Goal: Book appointment/travel/reservation

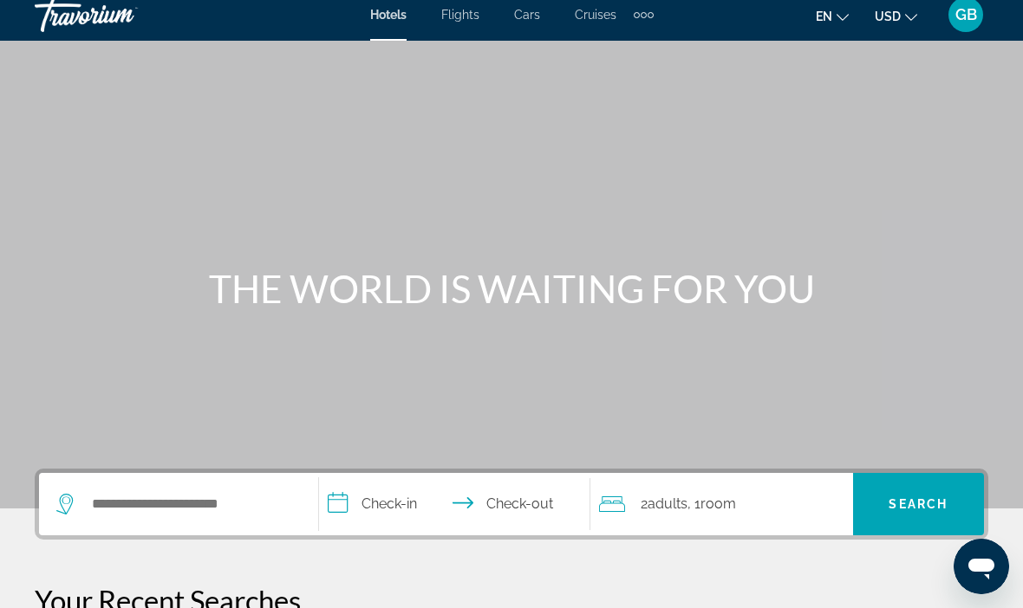
scroll to position [32, 0]
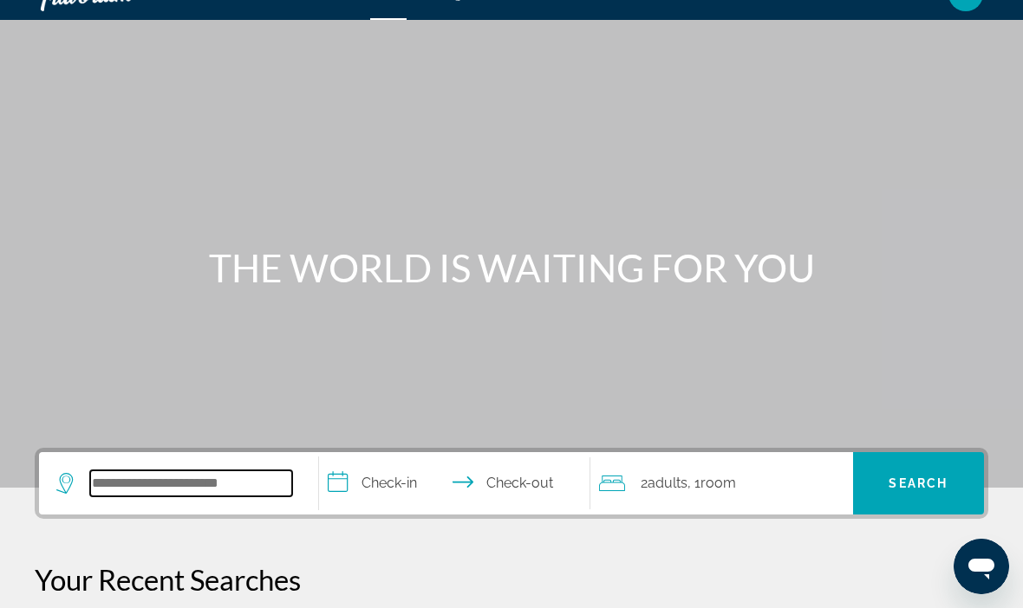
click at [224, 489] on input "Search hotel destination" at bounding box center [191, 484] width 202 height 26
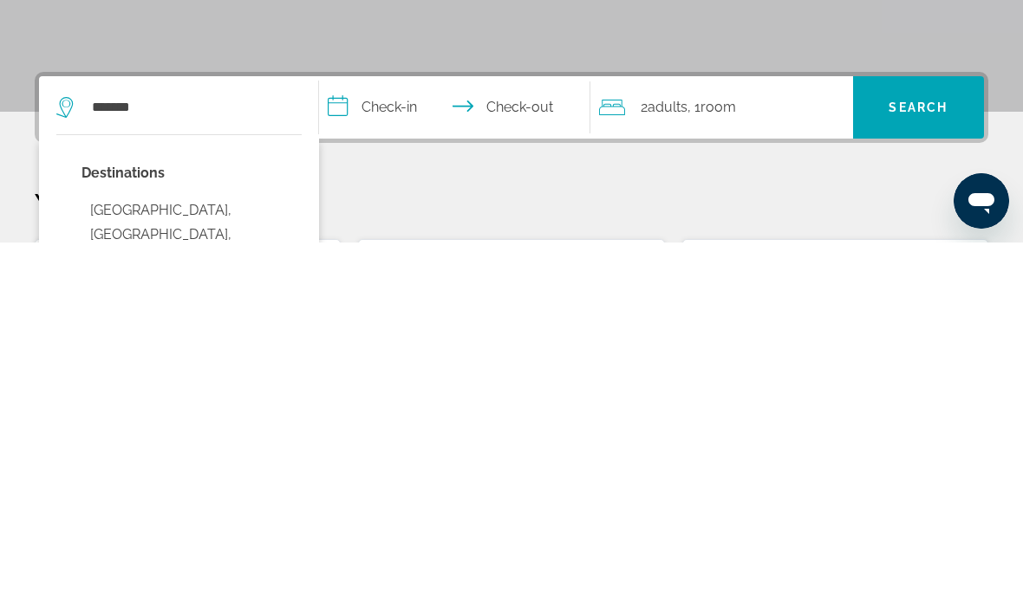
click at [269, 560] on button "Waikiki Beach, Oahu Island, HI, United States" at bounding box center [191, 613] width 220 height 106
type input "**********"
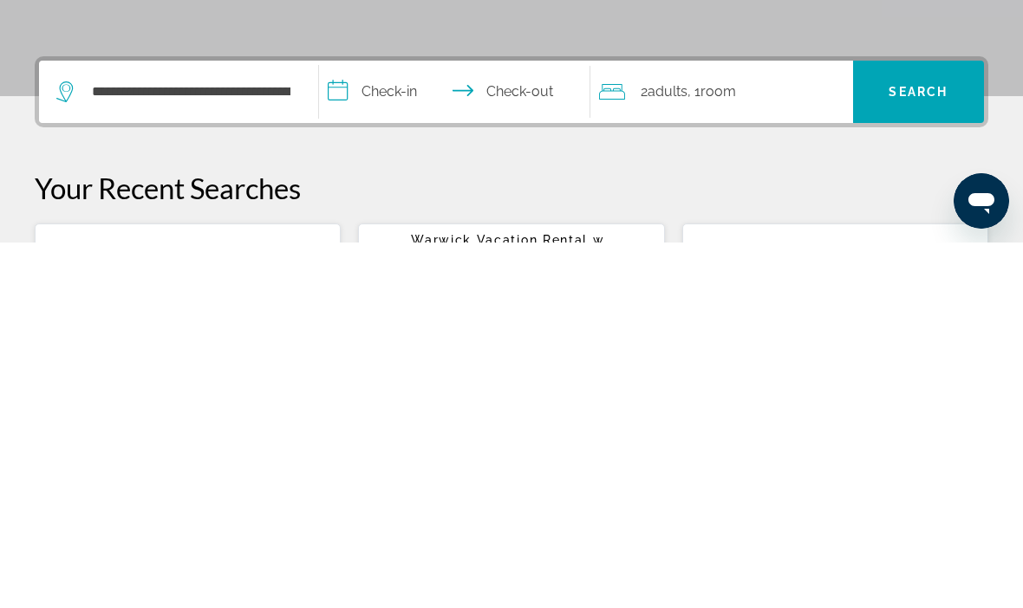
click at [411, 426] on input "**********" at bounding box center [458, 460] width 278 height 68
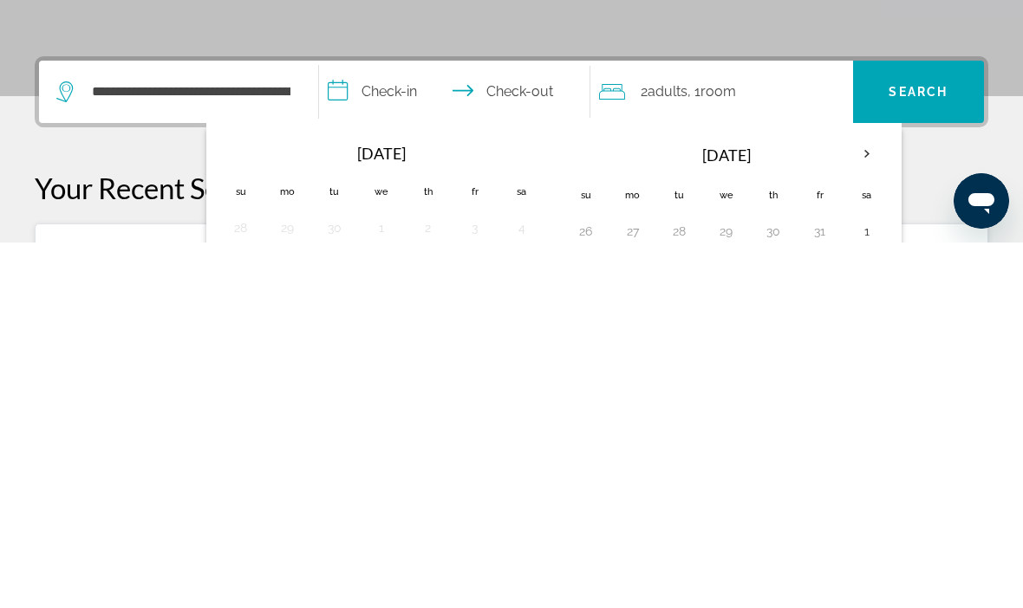
scroll to position [424, 0]
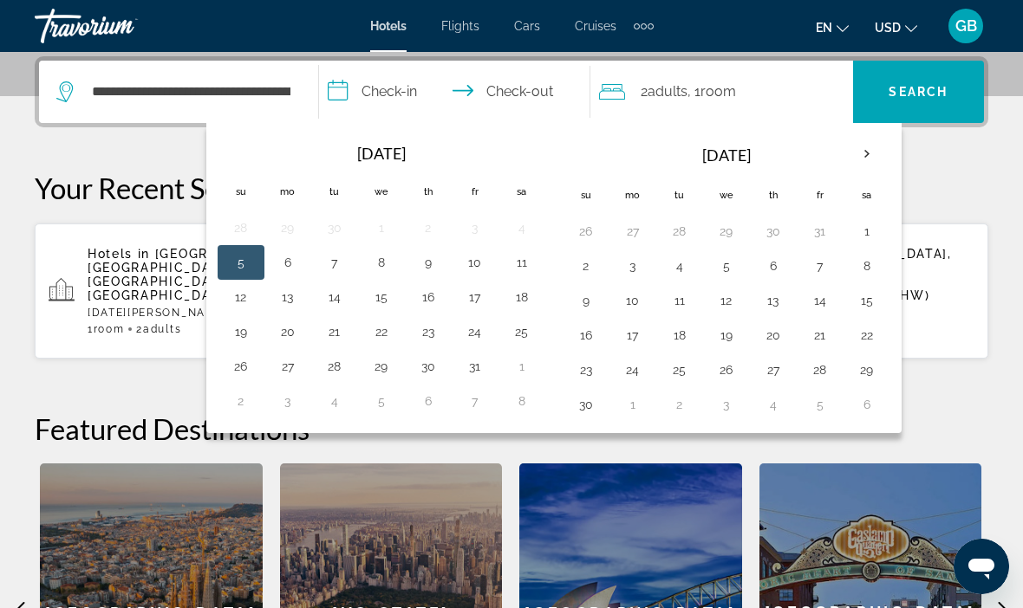
click at [868, 153] on th "Next month" at bounding box center [866, 154] width 47 height 38
click at [873, 162] on th "Next month" at bounding box center [866, 154] width 47 height 38
click at [633, 263] on button "5" at bounding box center [633, 266] width 28 height 24
click at [722, 308] on button "14" at bounding box center [726, 301] width 28 height 24
type input "**********"
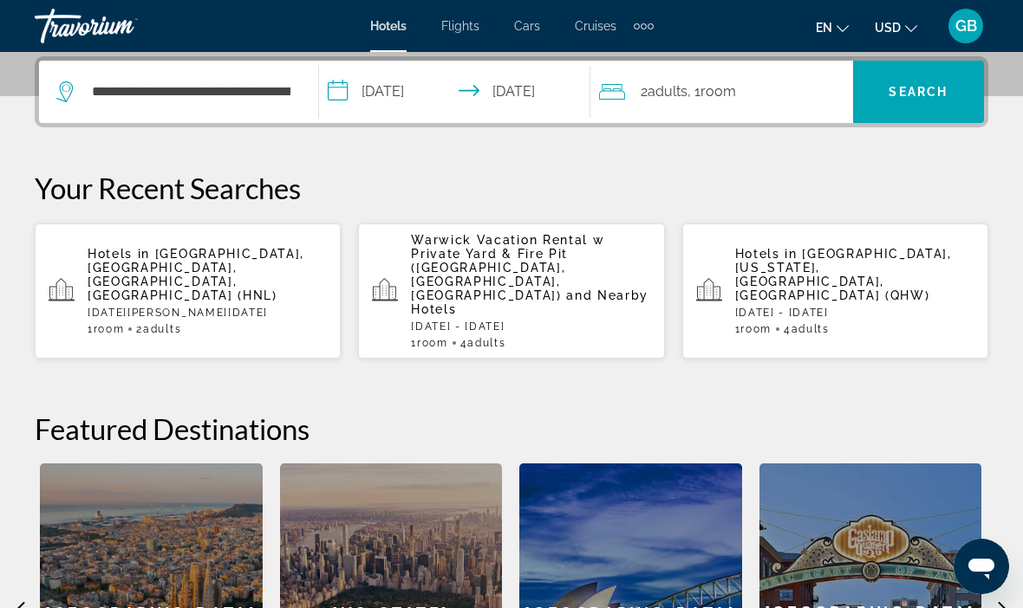
click at [929, 96] on span "Search" at bounding box center [917, 92] width 59 height 14
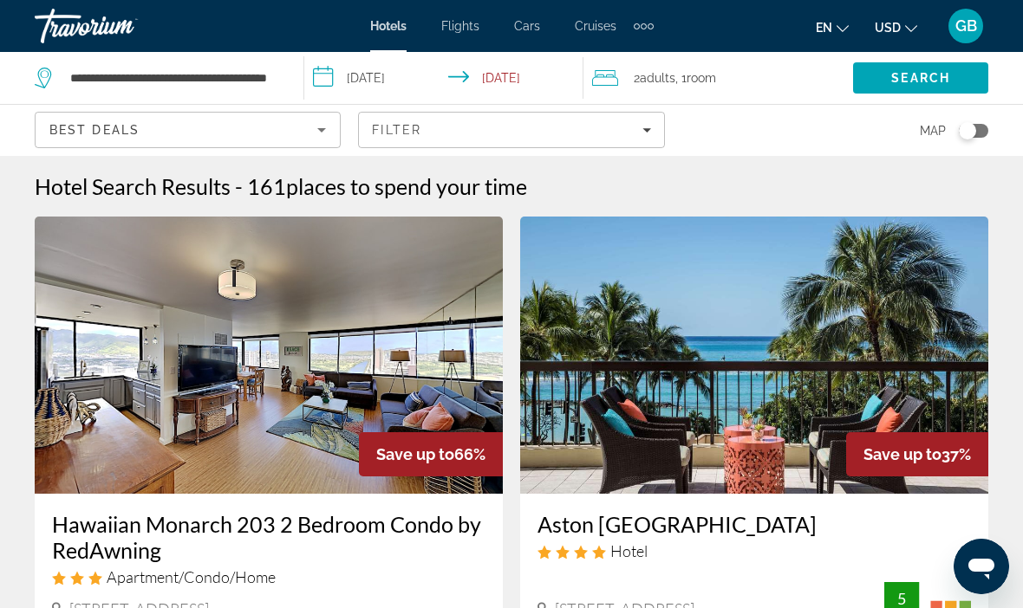
click at [325, 133] on icon "Sort by" at bounding box center [321, 130] width 21 height 21
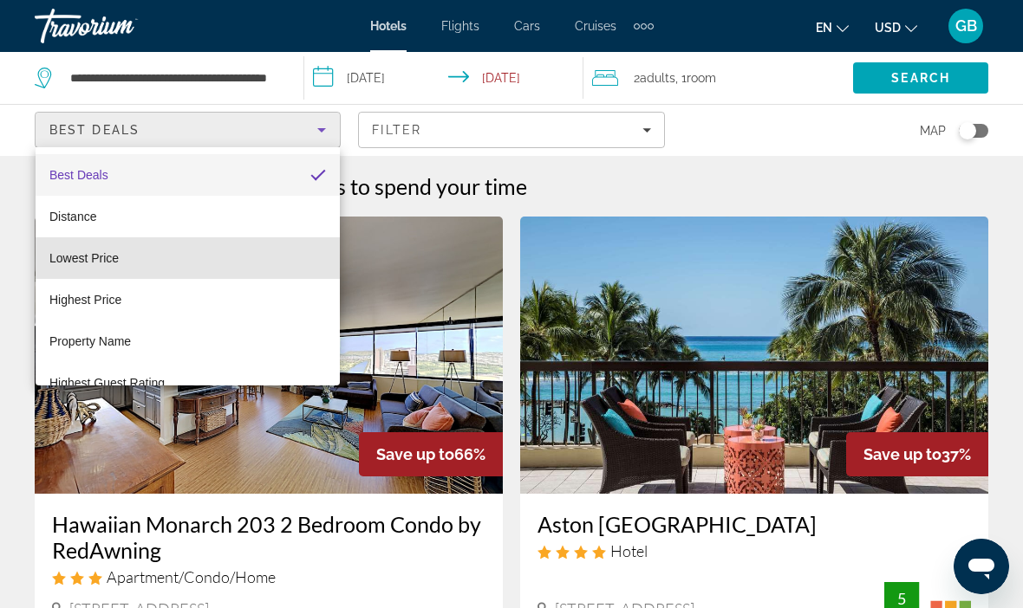
click at [159, 261] on mat-option "Lowest Price" at bounding box center [188, 258] width 304 height 42
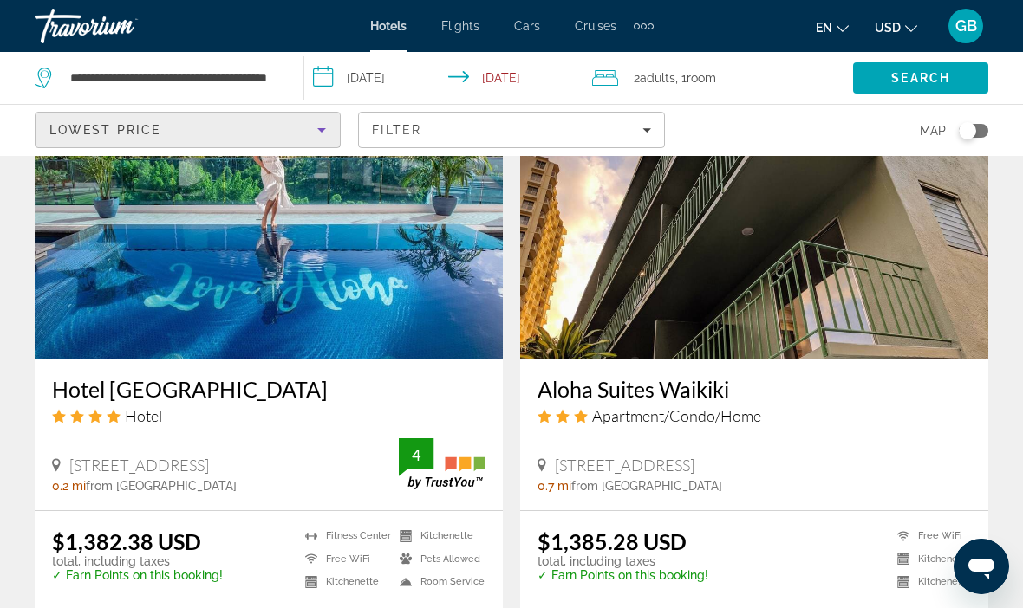
scroll to position [1438, 0]
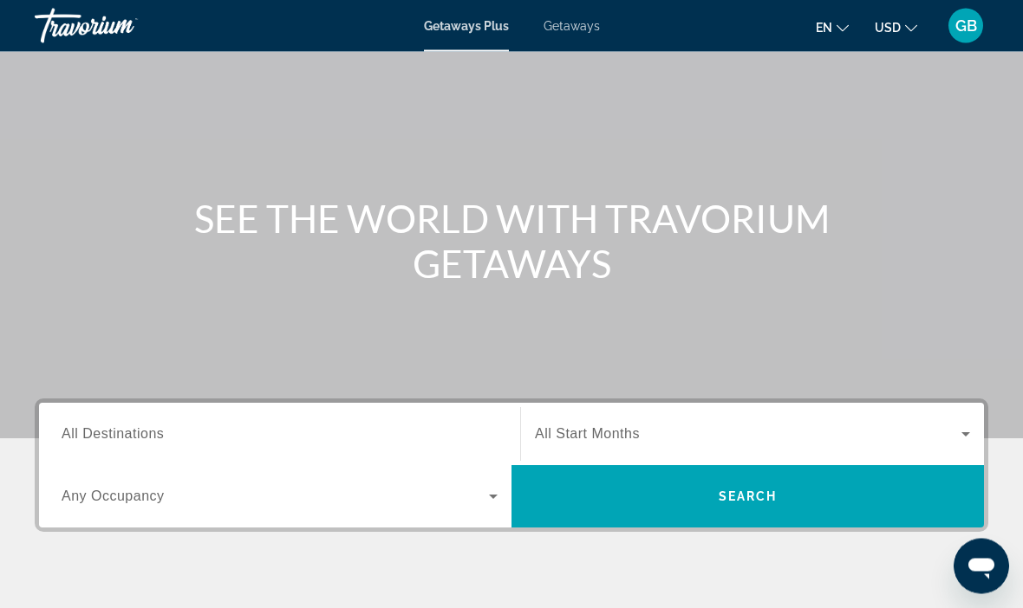
click at [110, 442] on span "All Destinations" at bounding box center [113, 434] width 102 height 15
click at [110, 442] on input "Destination All Destinations" at bounding box center [280, 435] width 436 height 21
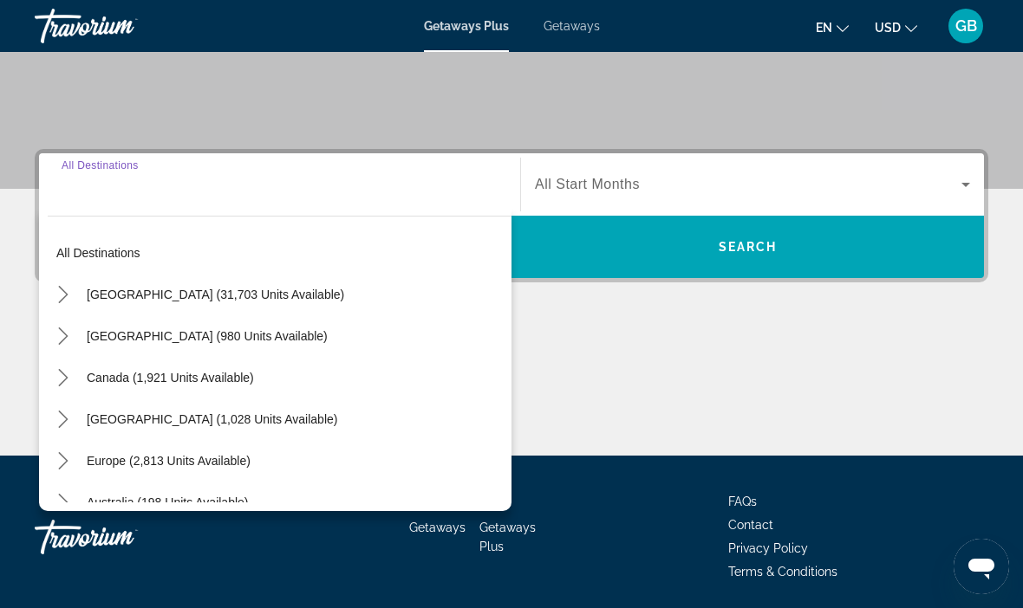
scroll to position [11, 0]
click at [259, 292] on span "[GEOGRAPHIC_DATA] (31,703 units available)" at bounding box center [215, 294] width 257 height 14
type input "**********"
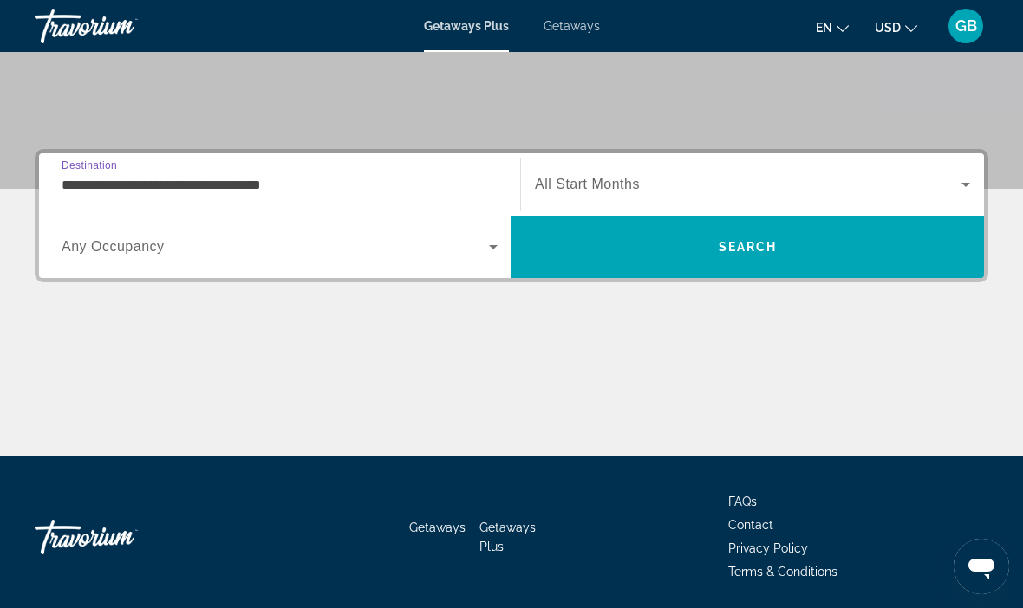
click at [595, 194] on span "Search widget" at bounding box center [748, 184] width 426 height 21
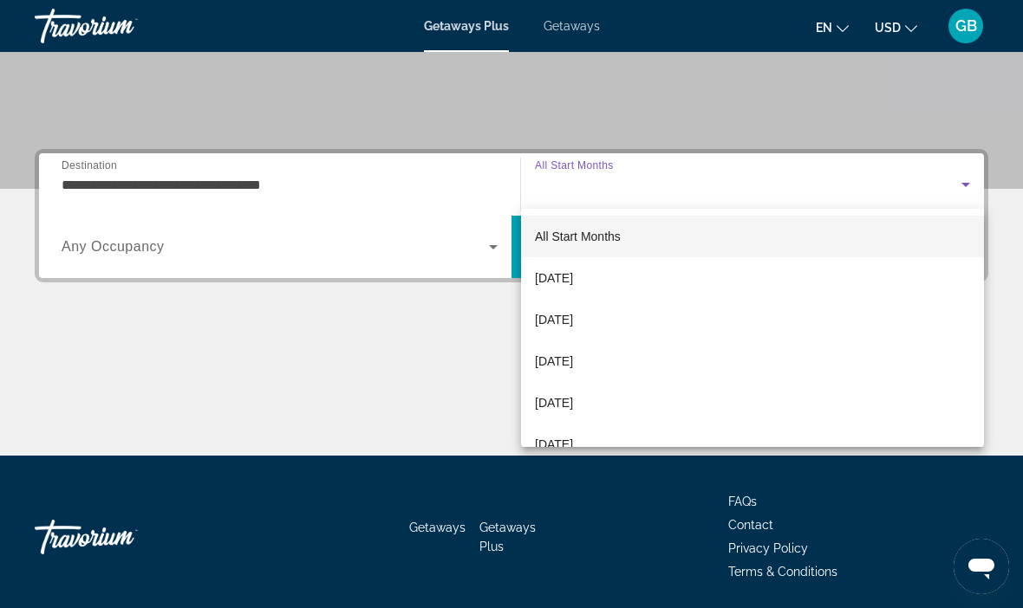
click at [571, 411] on span "[DATE]" at bounding box center [554, 403] width 38 height 21
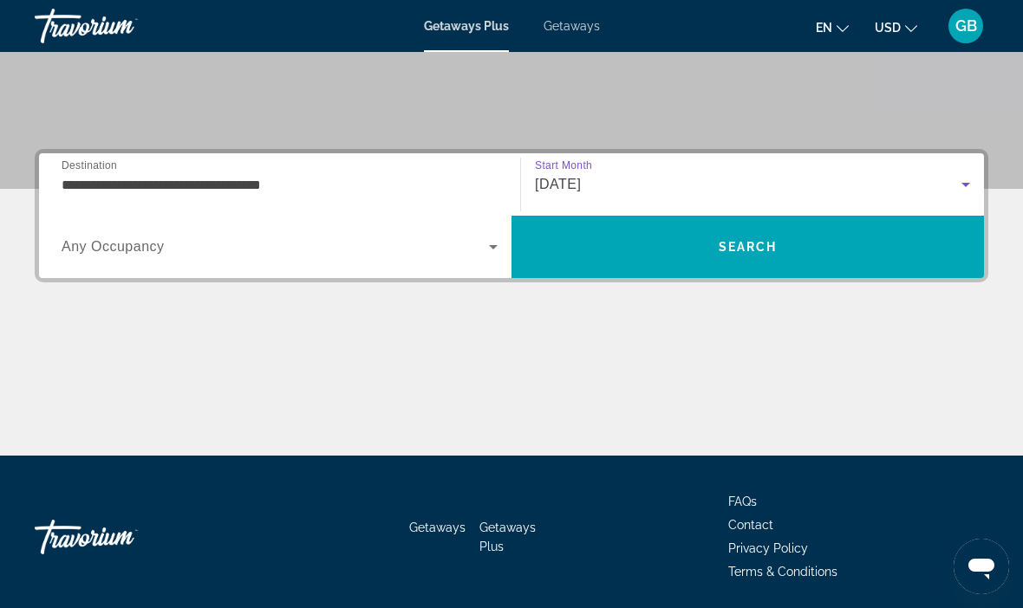
click at [140, 254] on span "Any Occupancy" at bounding box center [113, 246] width 103 height 15
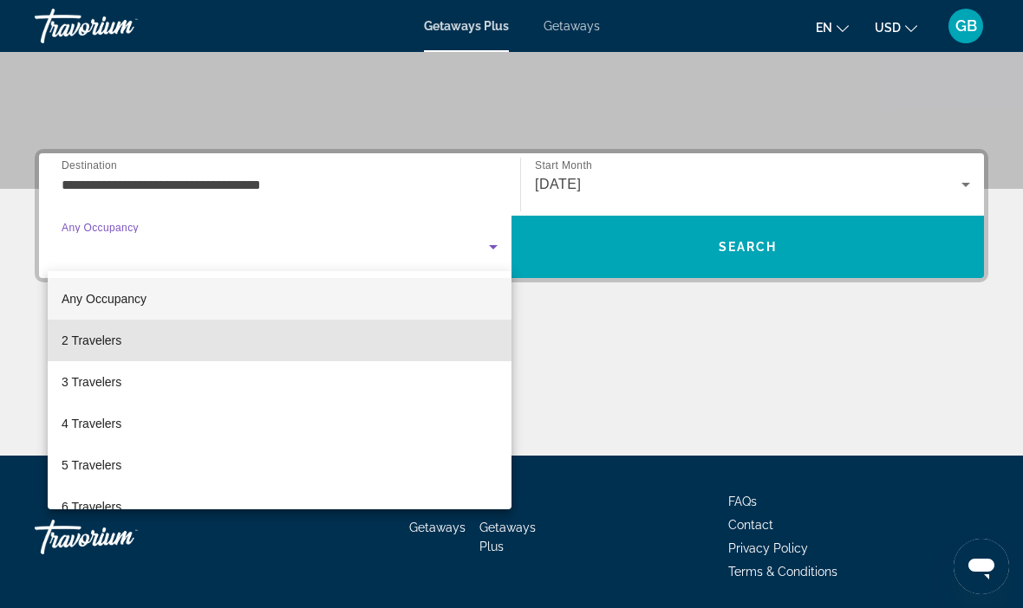
click at [133, 341] on mat-option "2 Travelers" at bounding box center [280, 341] width 464 height 42
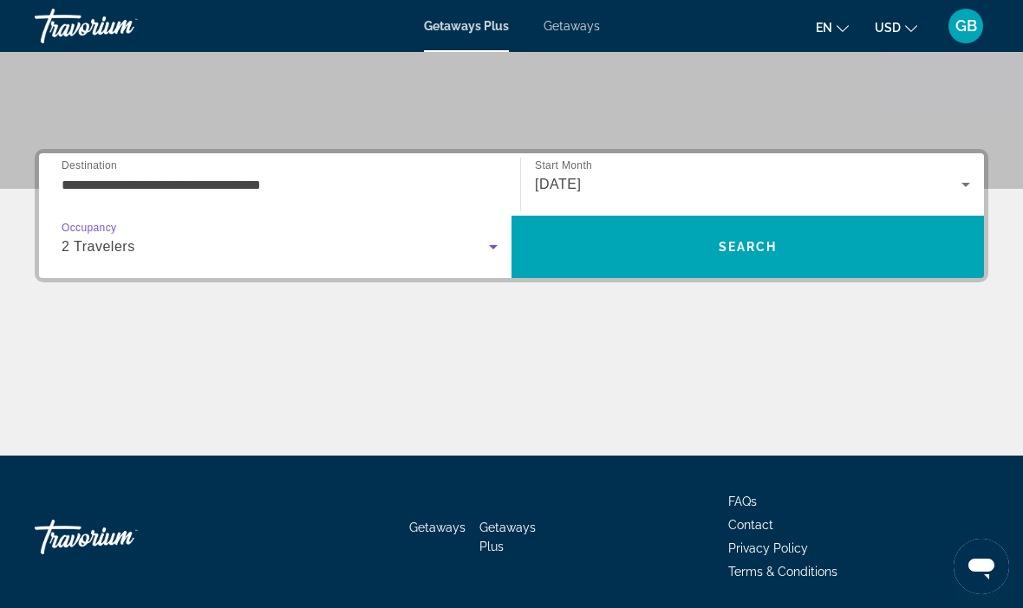
click at [282, 192] on input "**********" at bounding box center [280, 185] width 436 height 21
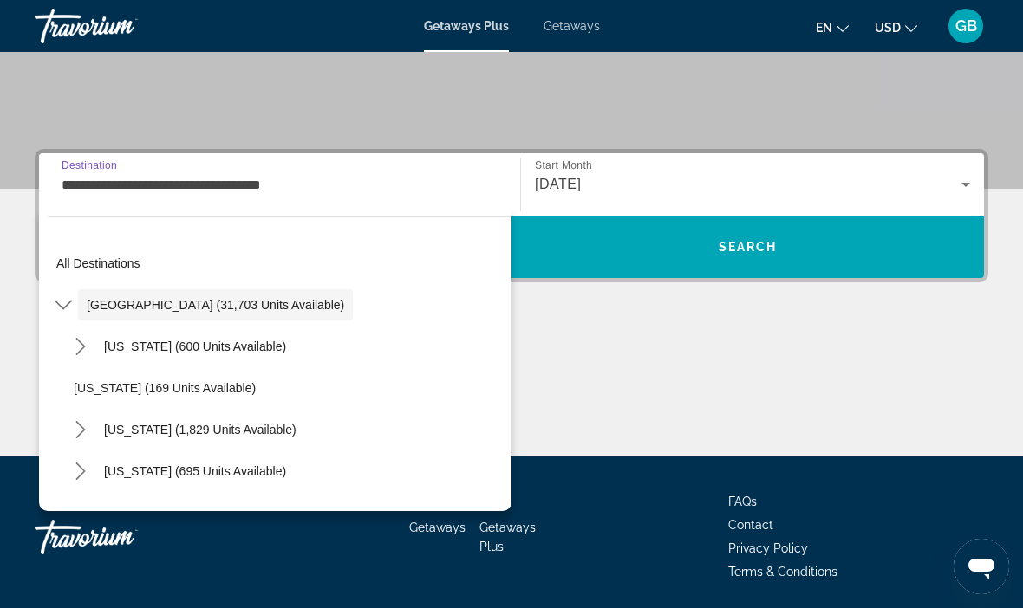
scroll to position [0, 0]
click at [230, 308] on span "[GEOGRAPHIC_DATA] (31,703 units available)" at bounding box center [215, 305] width 257 height 14
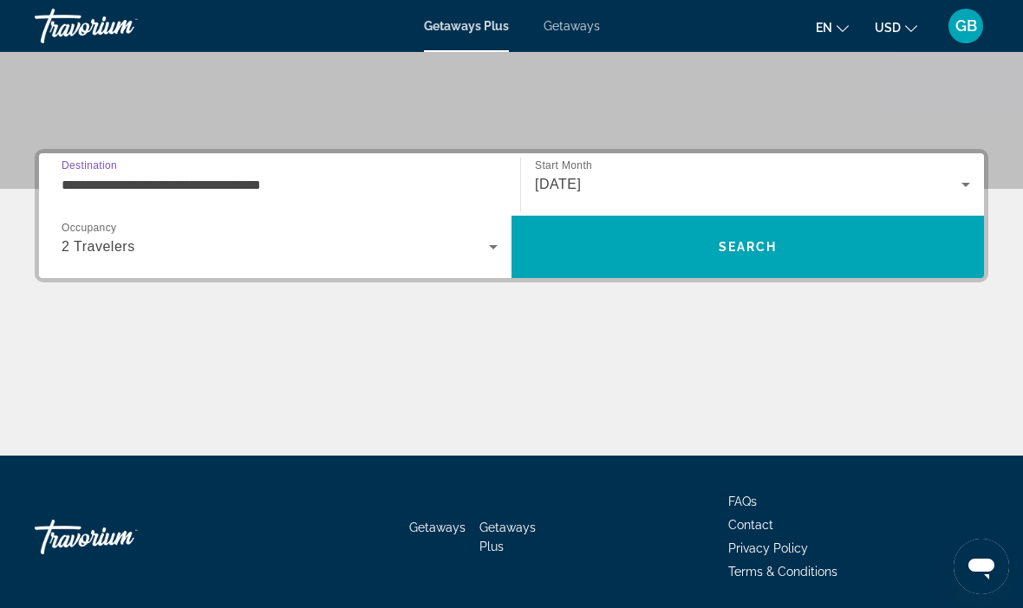
click at [708, 255] on span "Search" at bounding box center [747, 247] width 472 height 42
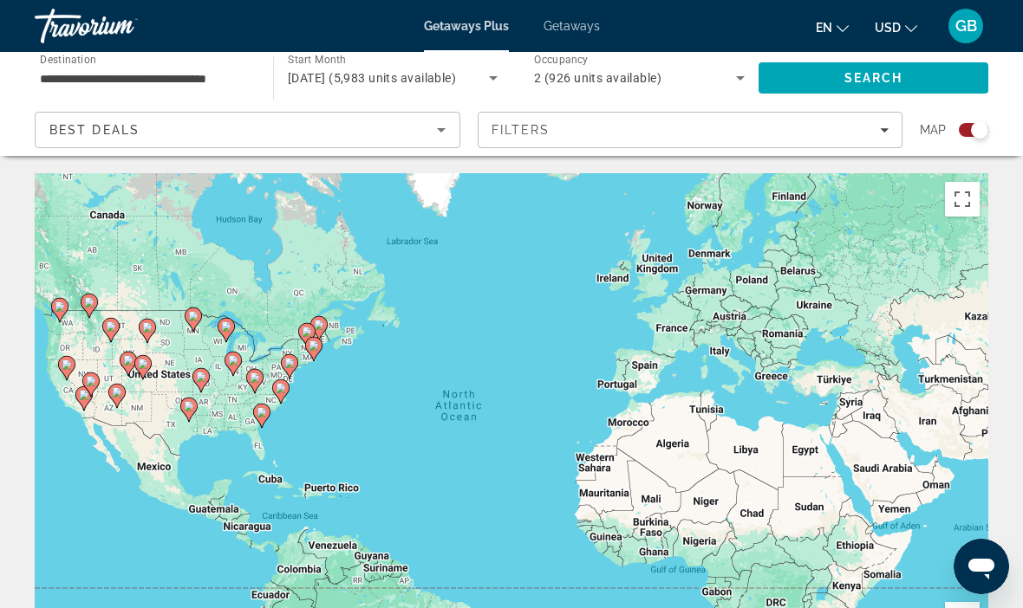
click at [886, 490] on div "To activate drag with keyboard, press Alt + Enter. Once in keyboard drag state,…" at bounding box center [511, 433] width 953 height 520
click at [873, 139] on span "Filters" at bounding box center [690, 130] width 424 height 42
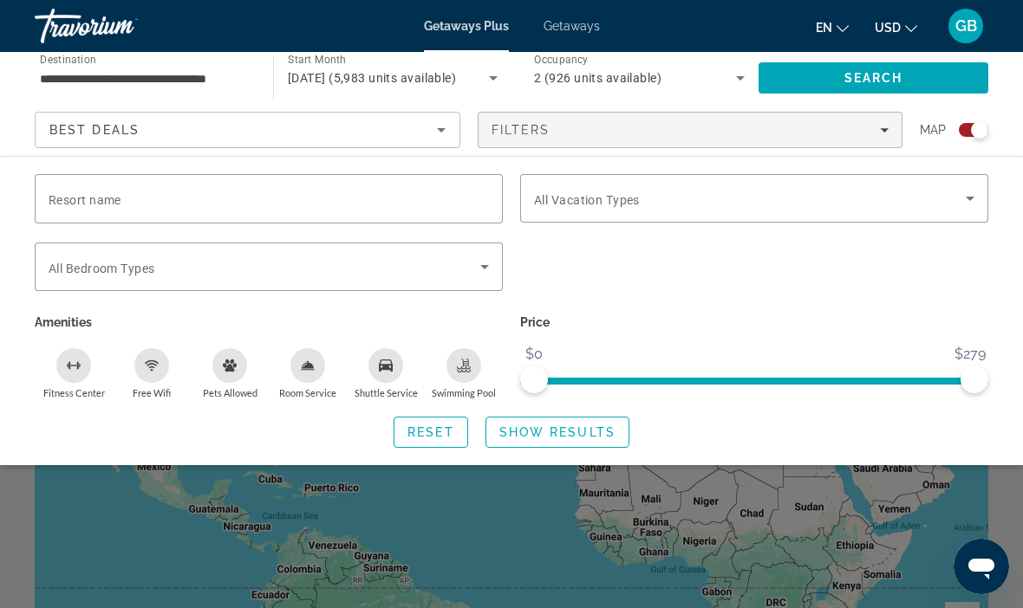
click at [960, 136] on div "Search widget" at bounding box center [966, 130] width 42 height 14
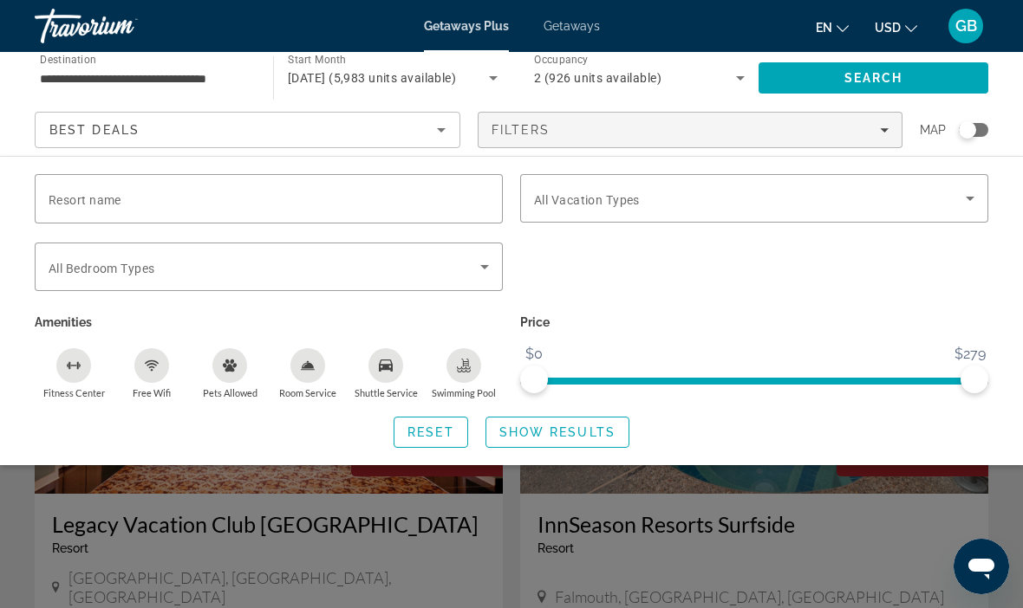
click at [379, 197] on input "Resort name" at bounding box center [269, 199] width 440 height 21
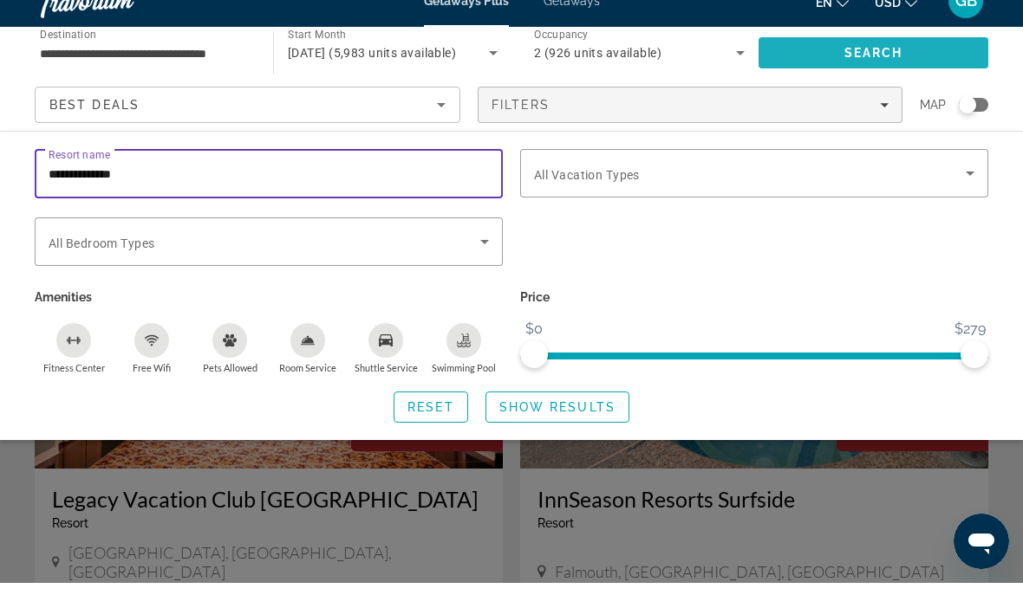
type input "**********"
click at [866, 71] on span "Search" at bounding box center [873, 78] width 59 height 14
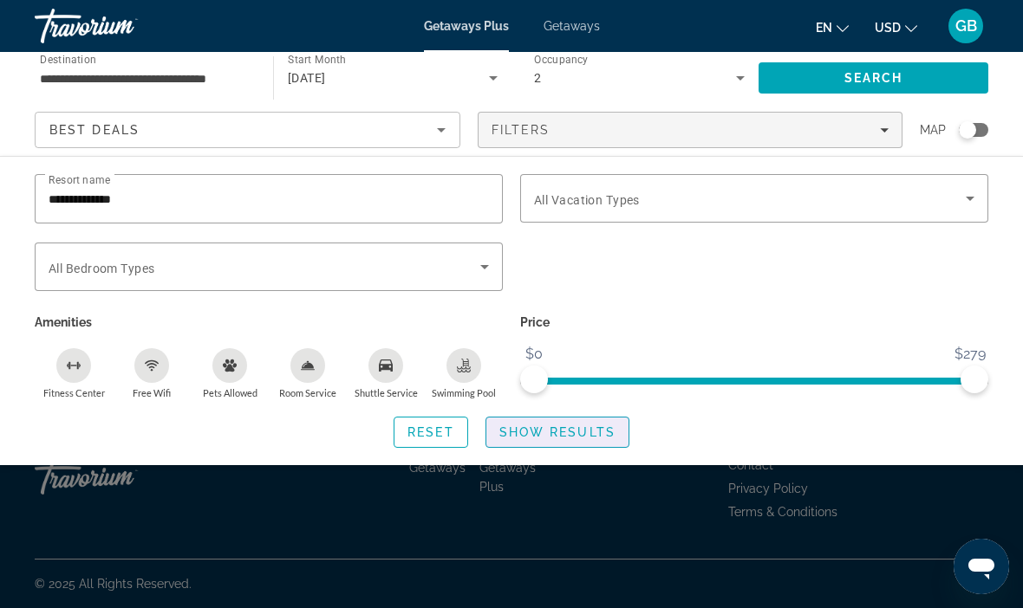
click at [586, 444] on span "Search widget" at bounding box center [557, 433] width 142 height 42
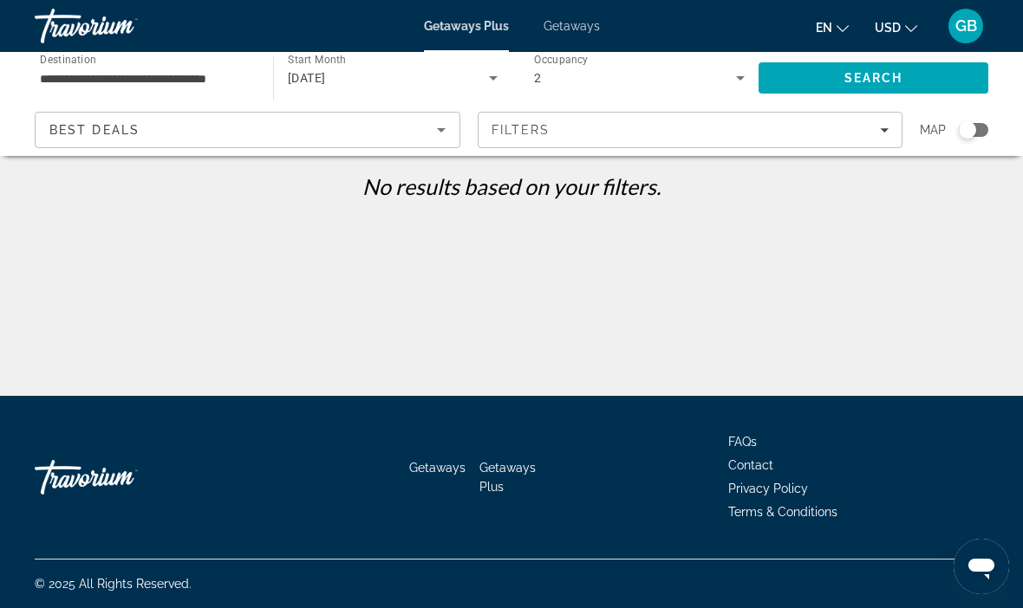
click at [196, 76] on input "**********" at bounding box center [145, 78] width 211 height 21
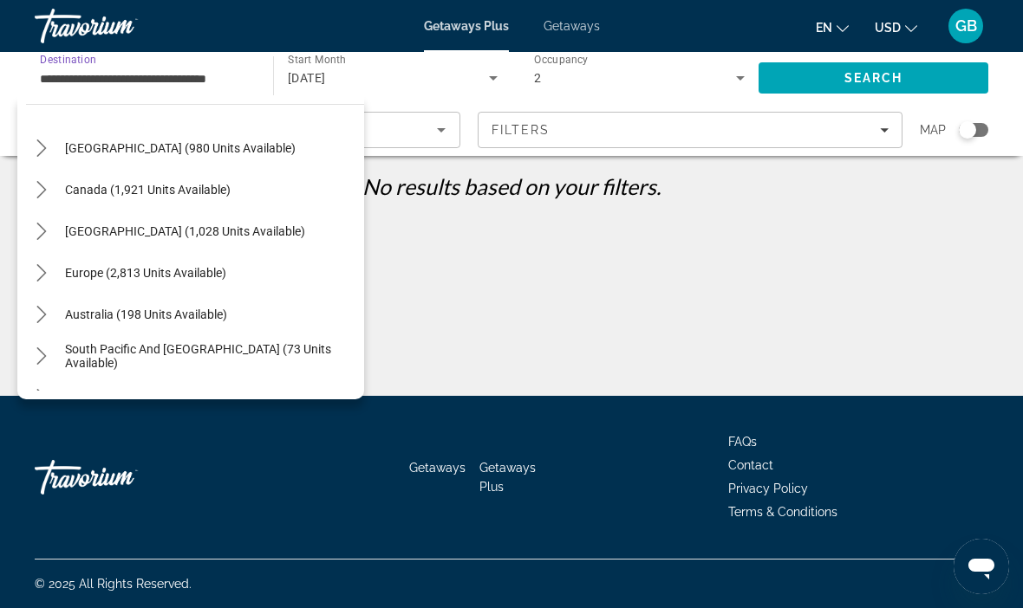
click at [346, 271] on div "Europe (2,813 units available)" at bounding box center [195, 273] width 338 height 42
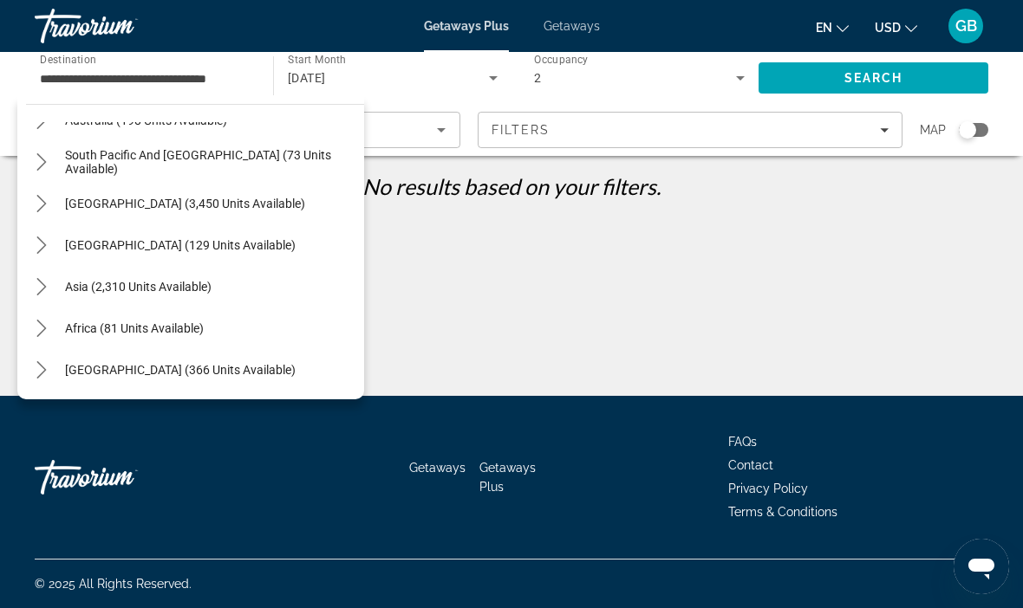
scroll to position [1861, 0]
click at [152, 372] on span "[GEOGRAPHIC_DATA] (366 units available)" at bounding box center [180, 370] width 230 height 14
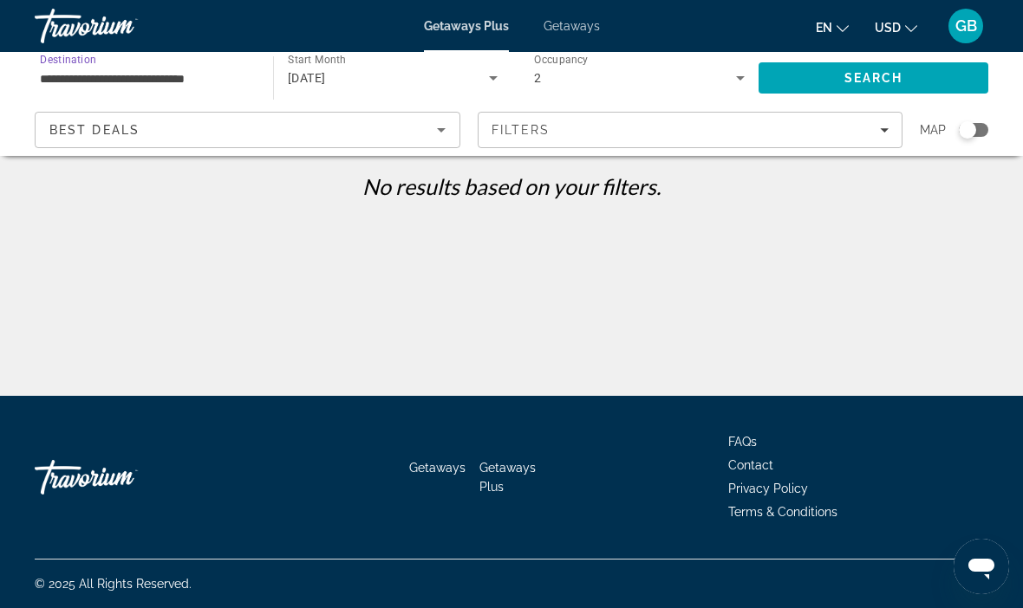
click at [883, 83] on span "Search" at bounding box center [873, 78] width 59 height 14
click at [223, 76] on input "**********" at bounding box center [145, 78] width 211 height 21
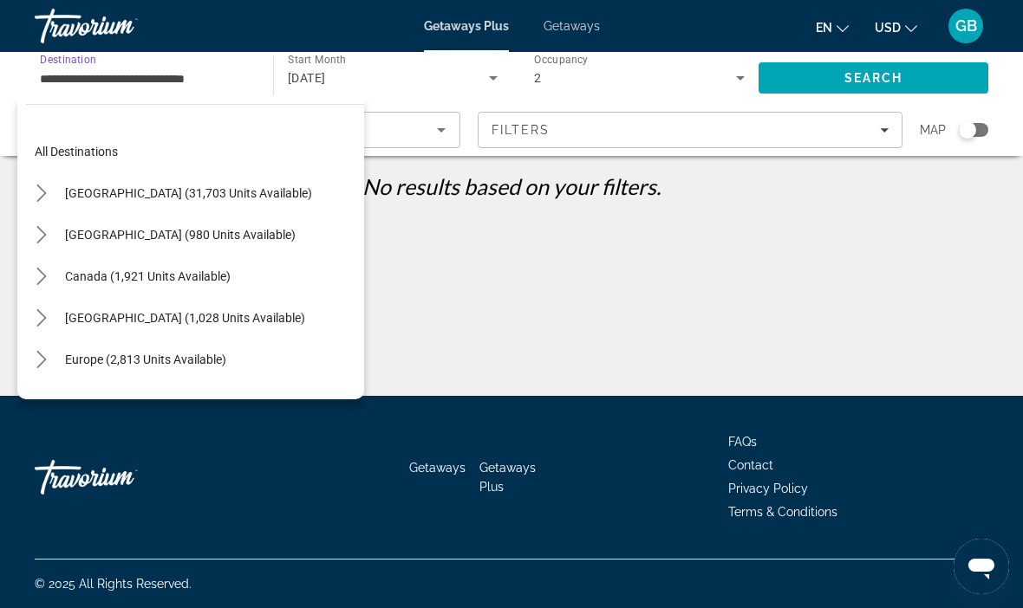
scroll to position [394, 0]
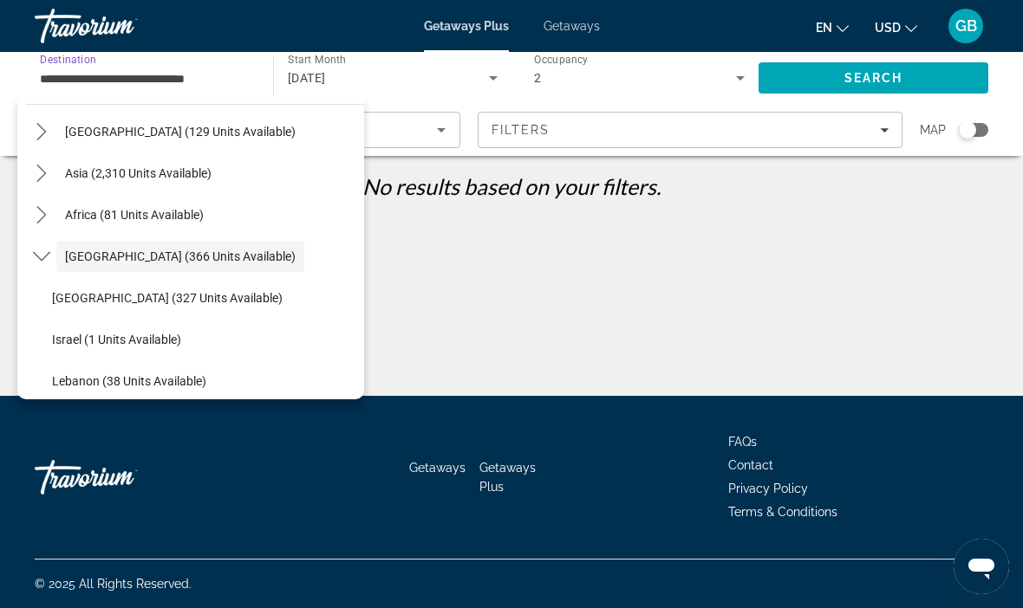
click at [185, 75] on input "**********" at bounding box center [145, 78] width 211 height 21
click at [175, 82] on input "**********" at bounding box center [145, 78] width 211 height 21
click at [867, 86] on span "Search" at bounding box center [873, 78] width 230 height 42
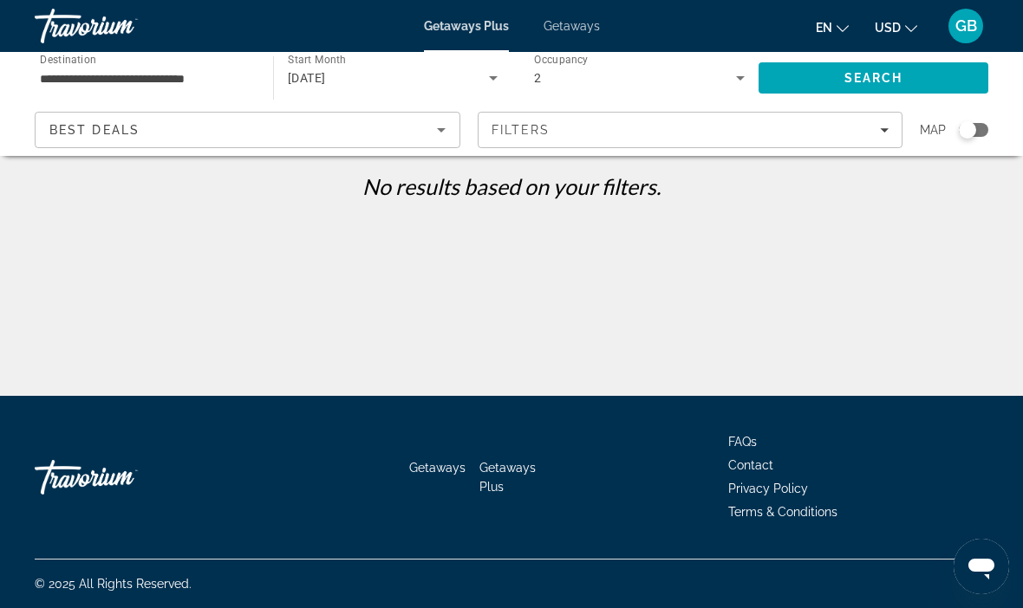
click at [214, 73] on input "**********" at bounding box center [145, 78] width 211 height 21
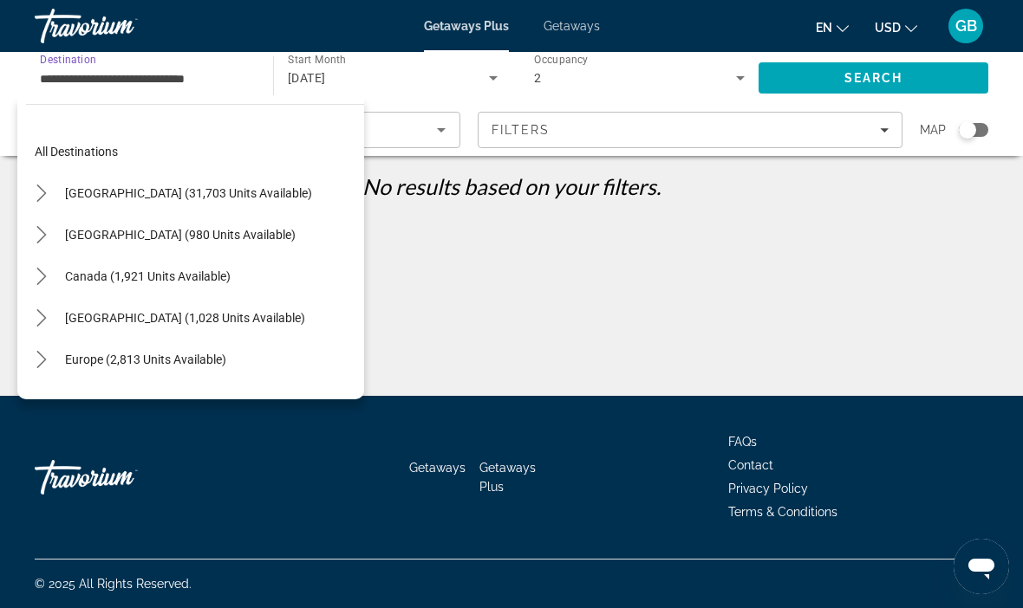
scroll to position [0, 0]
click at [249, 193] on span "[GEOGRAPHIC_DATA] (31,703 units available)" at bounding box center [188, 193] width 247 height 14
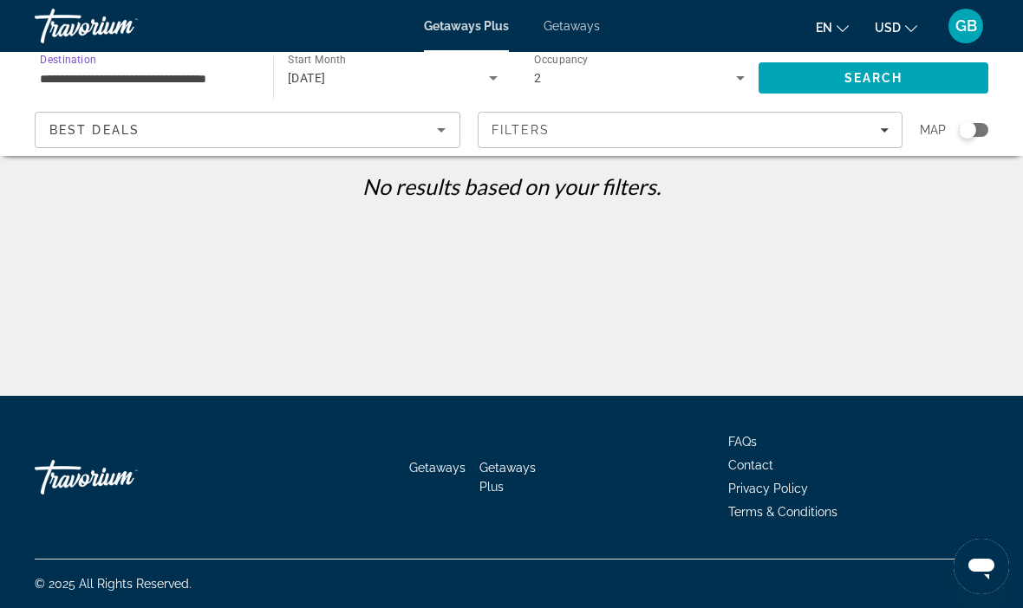
click at [412, 129] on div "Best Deals" at bounding box center [242, 130] width 387 height 21
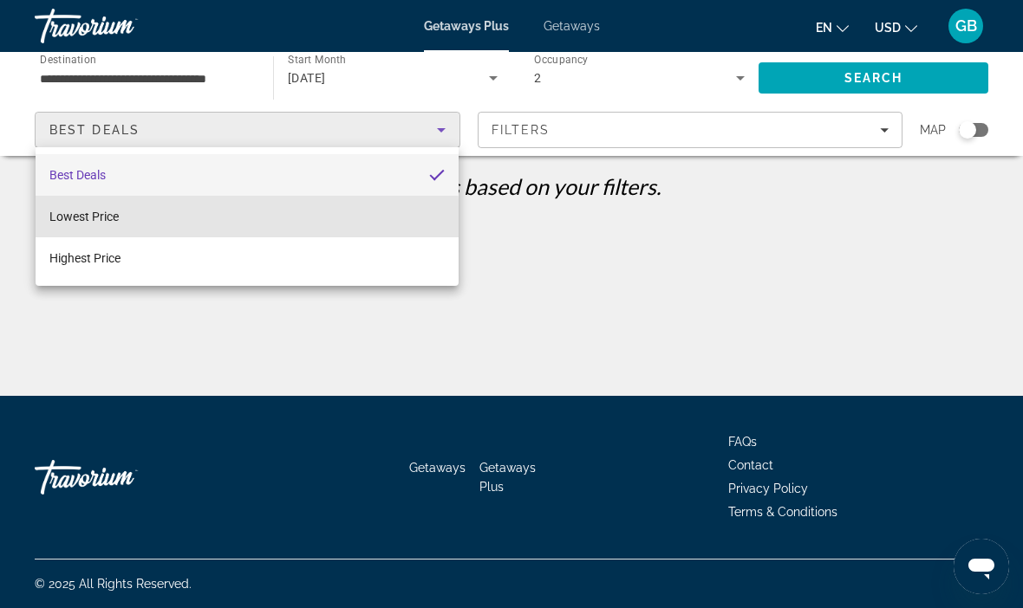
click at [129, 223] on mat-option "Lowest Price" at bounding box center [247, 217] width 423 height 42
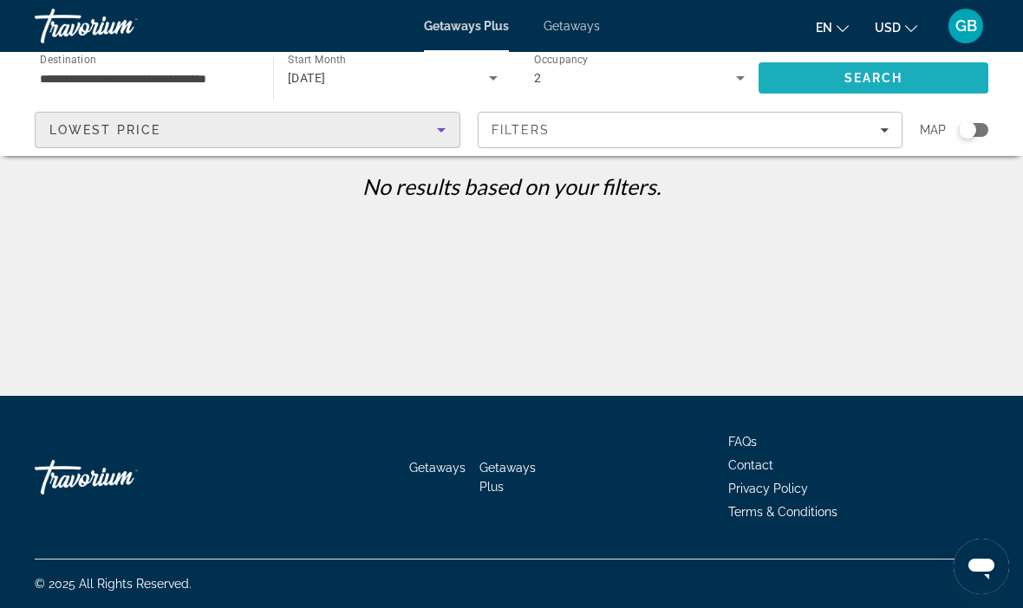
click at [930, 81] on span "Search" at bounding box center [873, 78] width 230 height 42
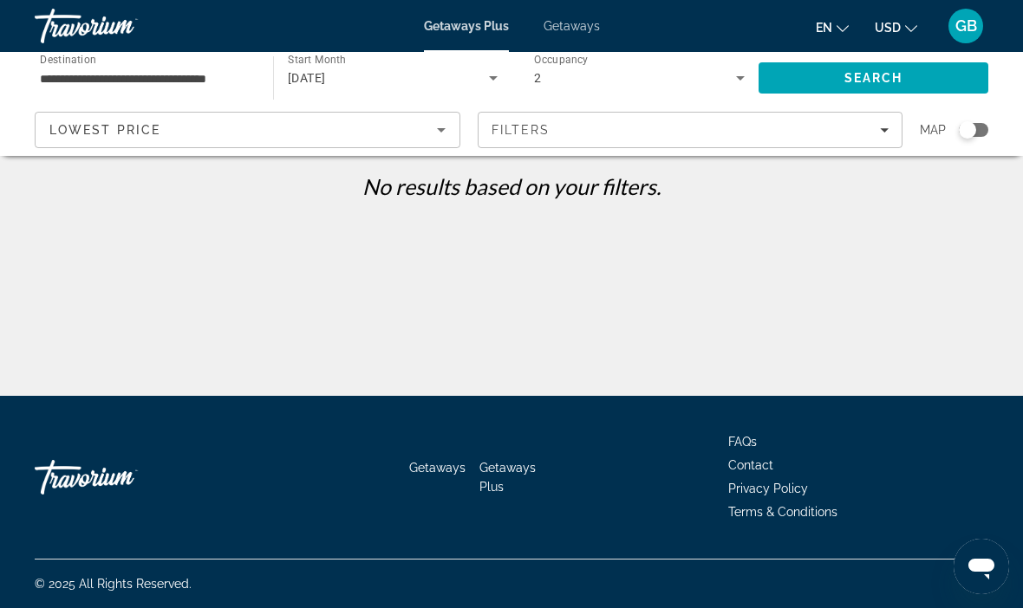
click at [159, 140] on div "Lowest Price" at bounding box center [242, 130] width 387 height 21
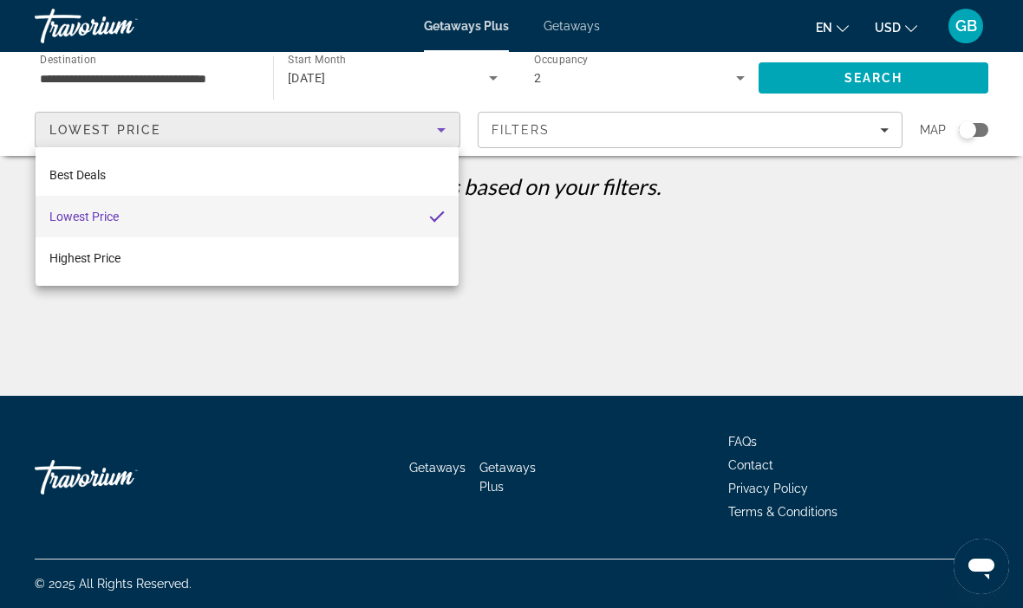
click at [165, 87] on div at bounding box center [511, 304] width 1023 height 608
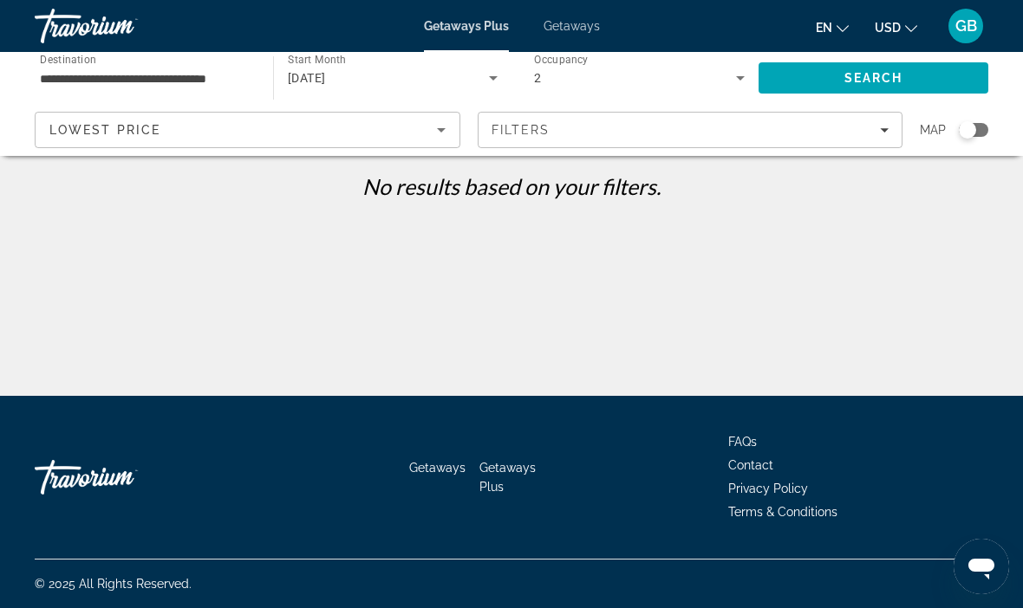
click at [181, 86] on input "**********" at bounding box center [145, 78] width 211 height 21
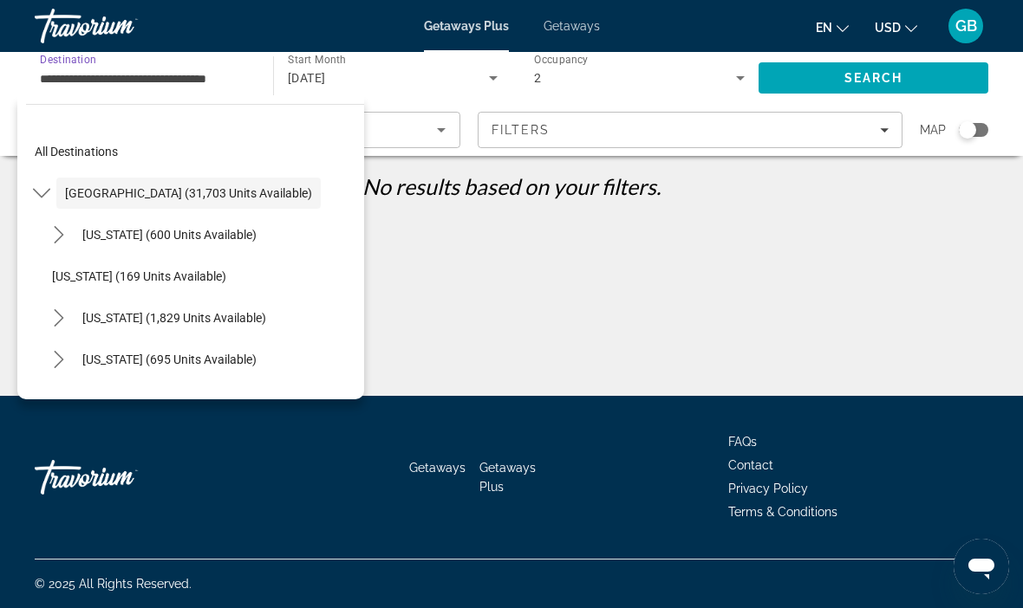
click at [253, 199] on span "[GEOGRAPHIC_DATA] (31,703 units available)" at bounding box center [188, 193] width 247 height 14
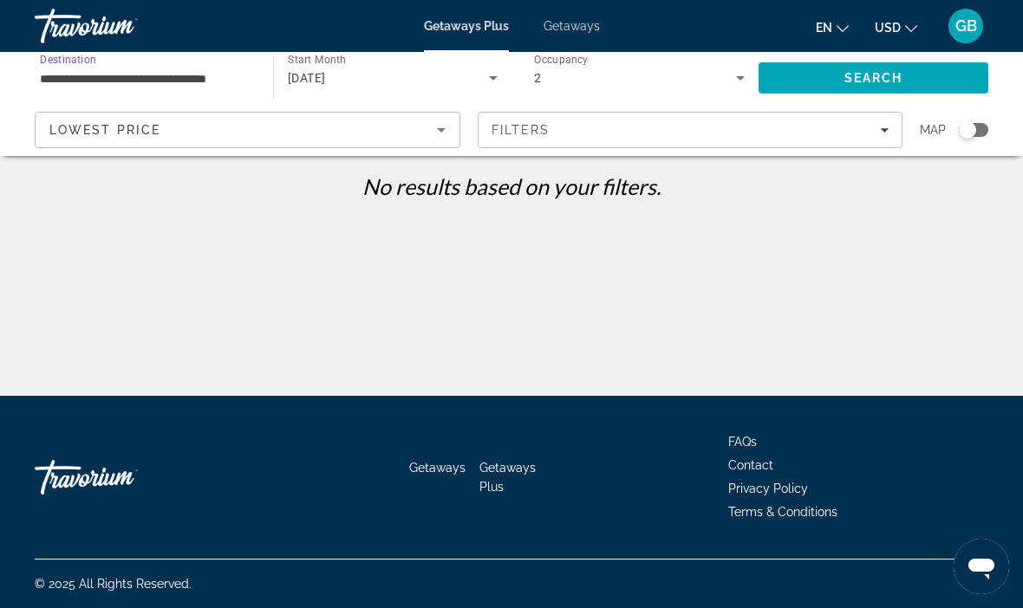
click at [217, 79] on input "**********" at bounding box center [145, 78] width 211 height 21
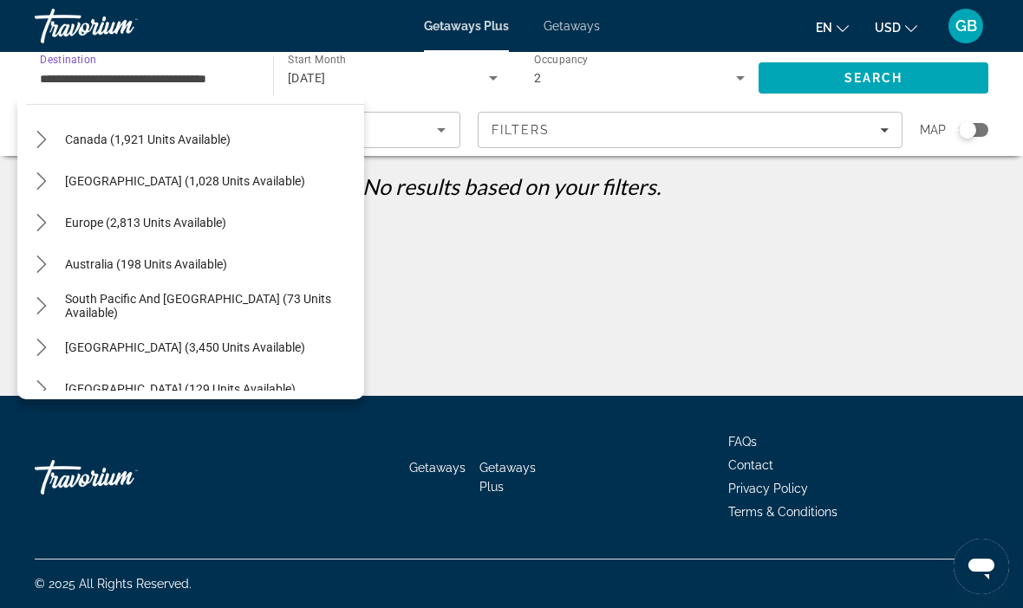
scroll to position [1714, 0]
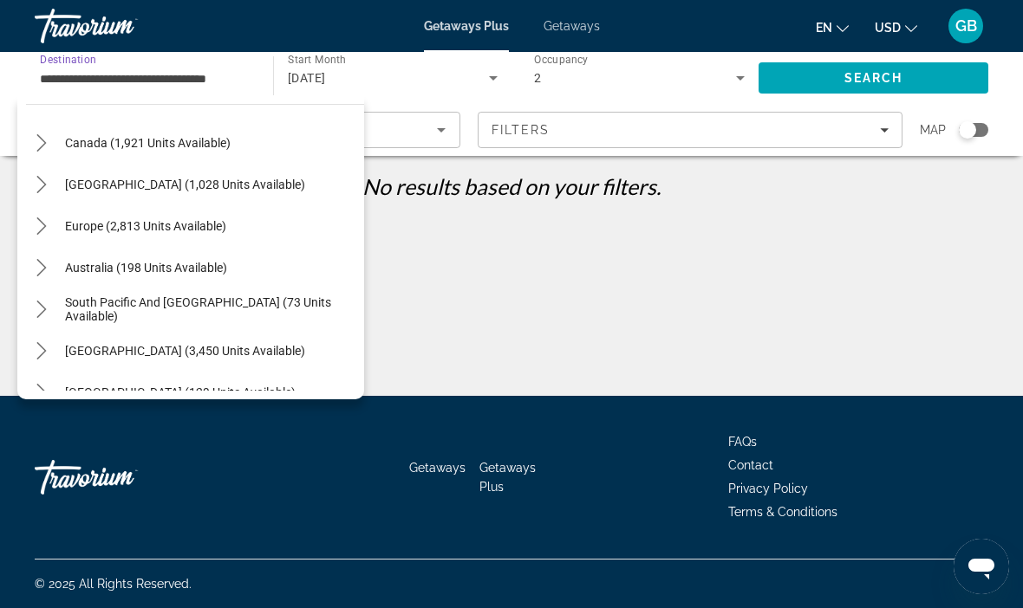
click at [283, 178] on span "[GEOGRAPHIC_DATA] (1,028 units available)" at bounding box center [185, 185] width 240 height 14
type input "**********"
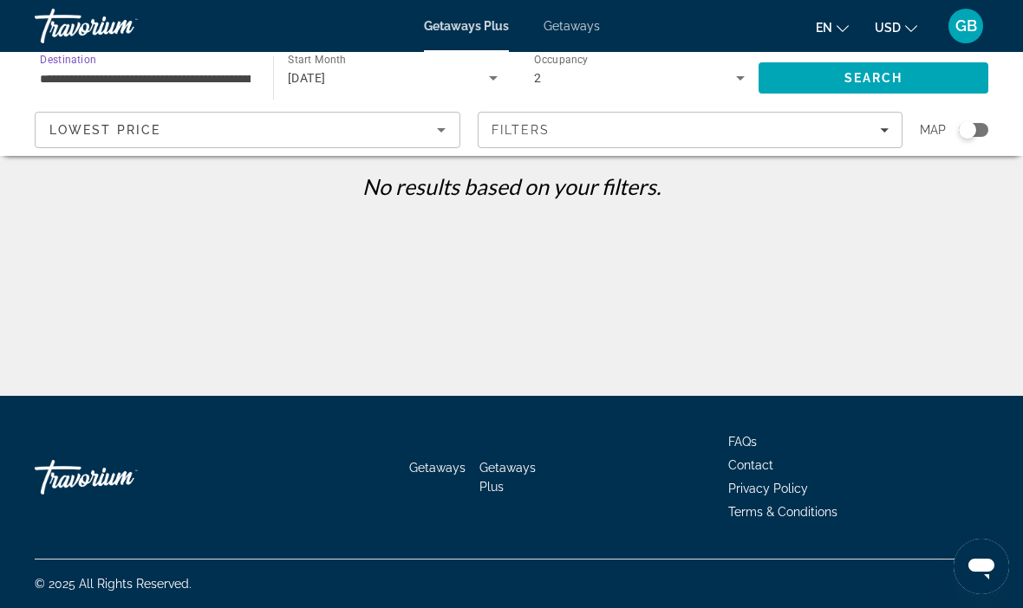
click at [873, 77] on span "Search" at bounding box center [873, 78] width 59 height 14
click at [564, 31] on span "Getaways" at bounding box center [571, 26] width 56 height 14
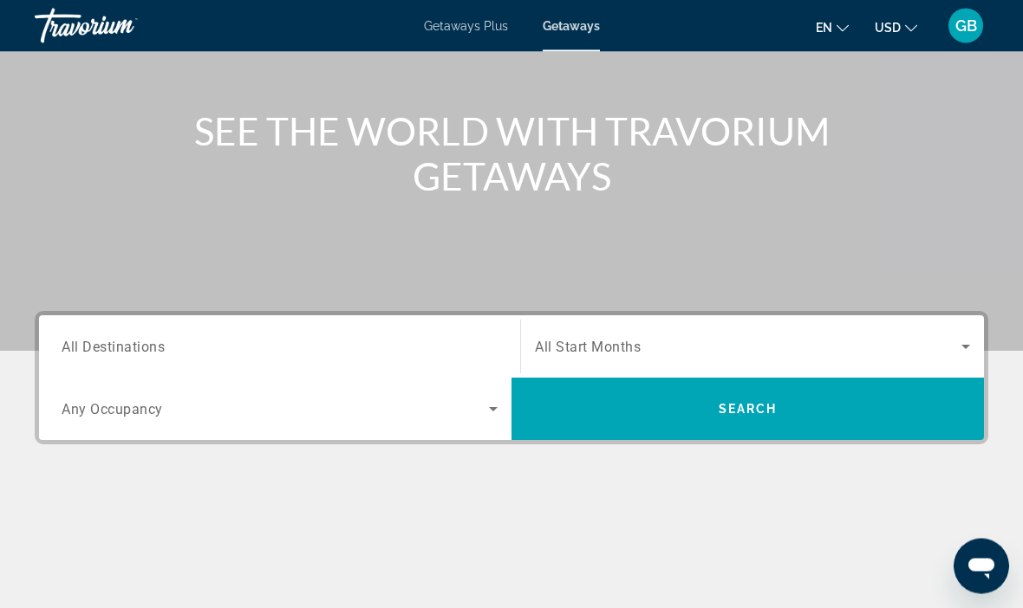
click at [146, 342] on span "All Destinations" at bounding box center [113, 347] width 103 height 16
click at [146, 342] on input "Destination All Destinations" at bounding box center [280, 348] width 436 height 21
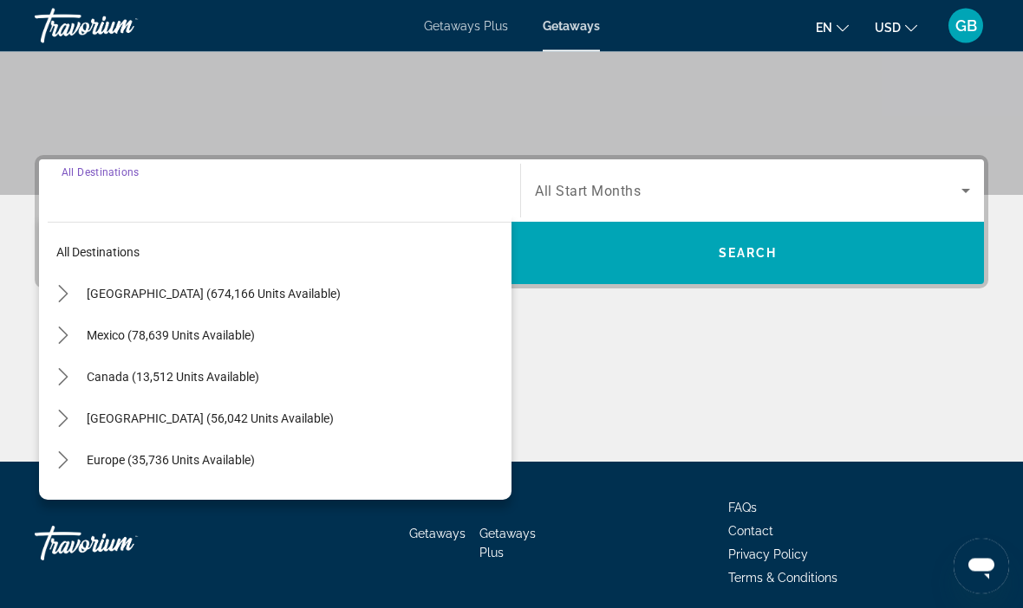
scroll to position [331, 0]
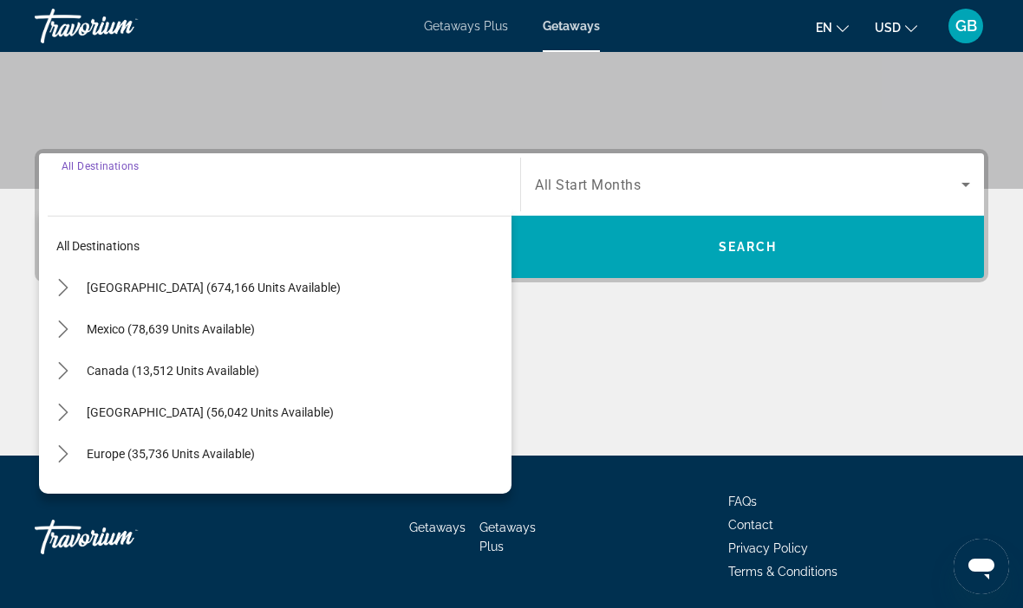
click at [273, 294] on span "[GEOGRAPHIC_DATA] (674,166 units available)" at bounding box center [214, 288] width 254 height 14
type input "**********"
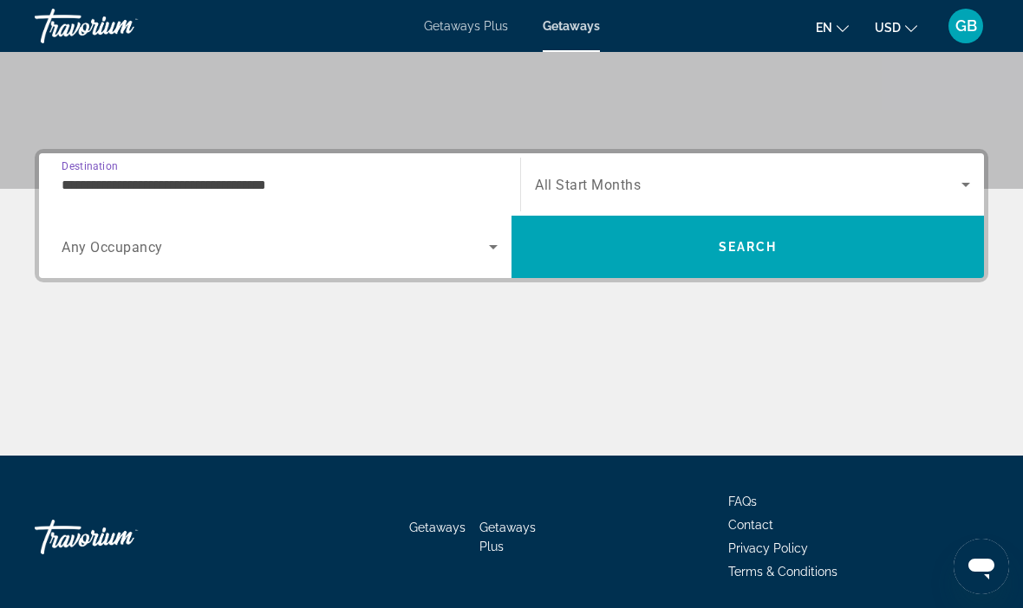
click at [214, 247] on span "Search widget" at bounding box center [275, 247] width 427 height 21
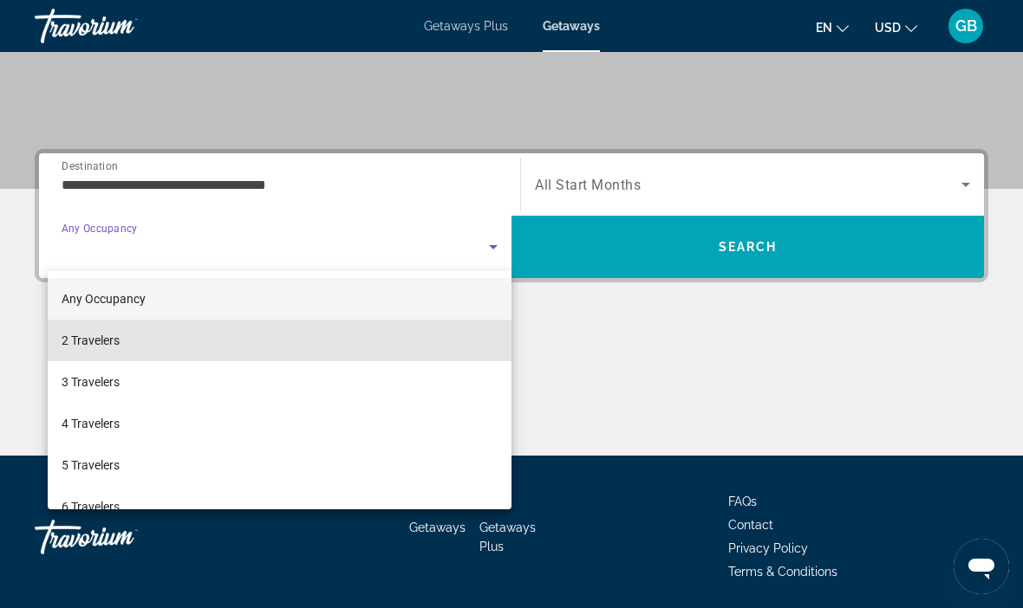
click at [118, 344] on span "2 Travelers" at bounding box center [91, 340] width 58 height 21
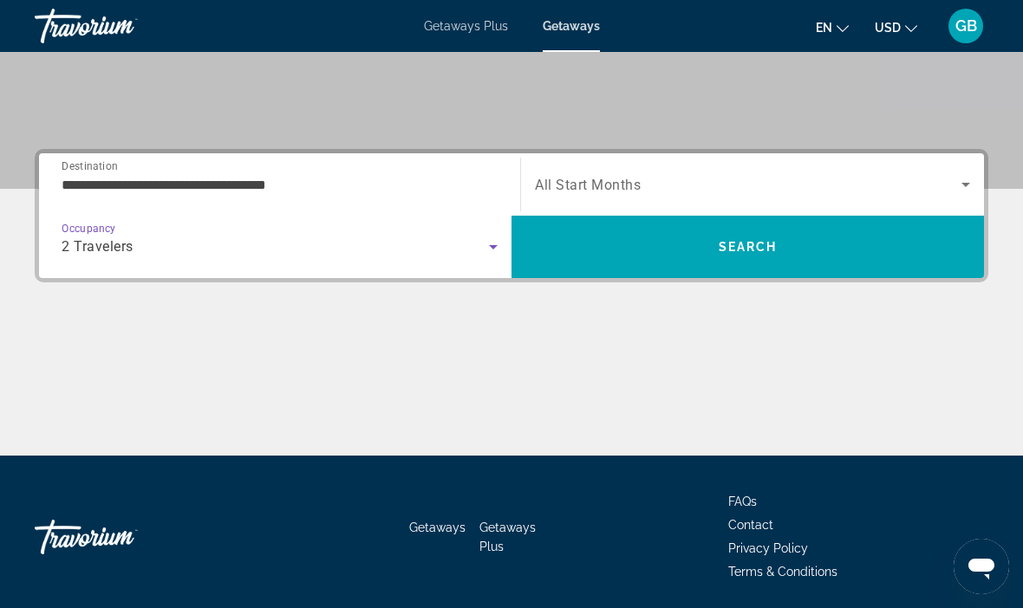
click at [672, 192] on span "Search widget" at bounding box center [748, 184] width 426 height 21
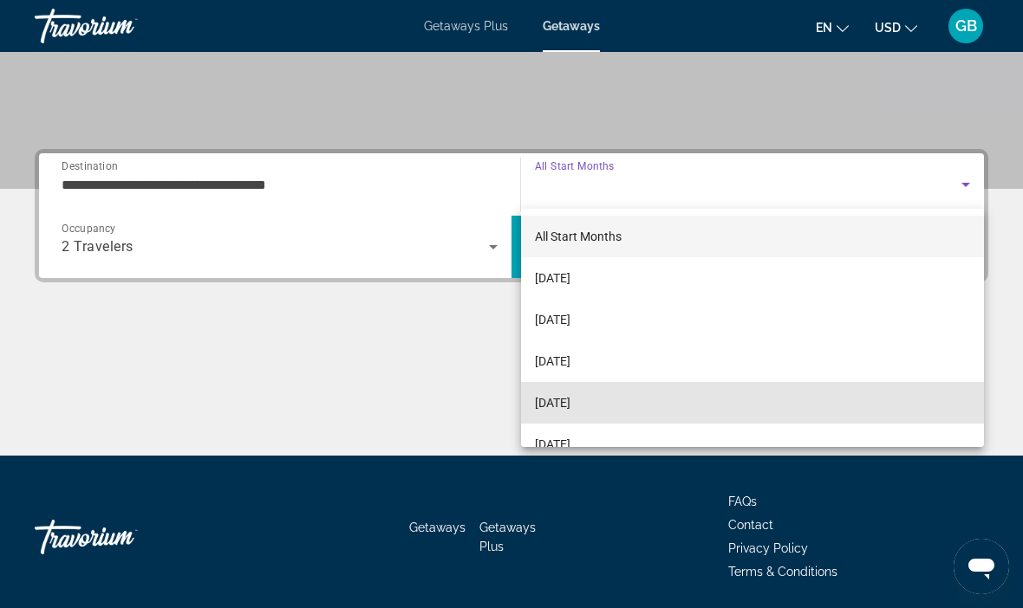
click at [570, 400] on span "[DATE]" at bounding box center [553, 403] width 36 height 21
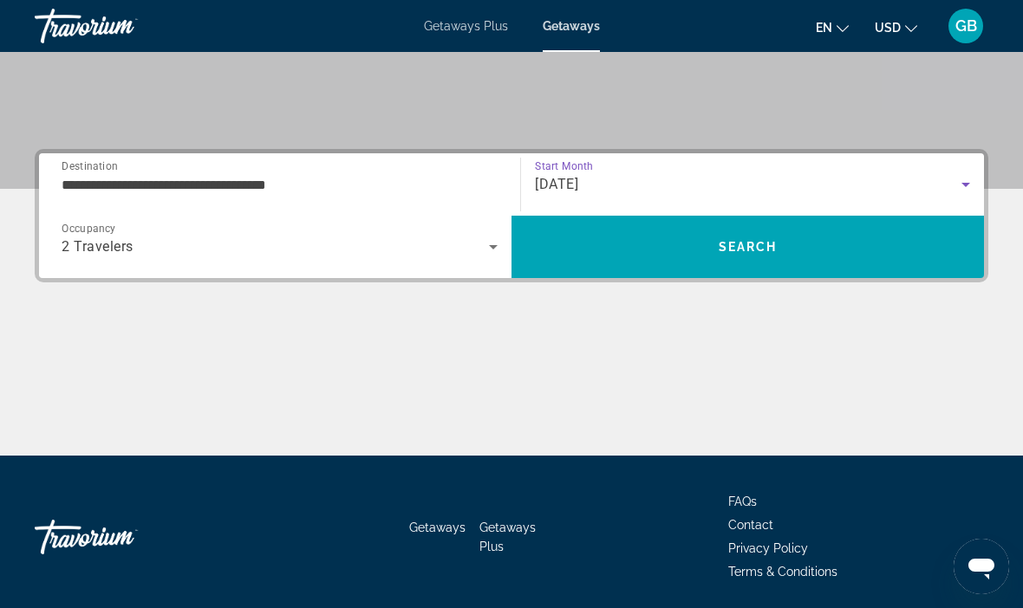
click at [792, 250] on span "Search" at bounding box center [747, 247] width 472 height 42
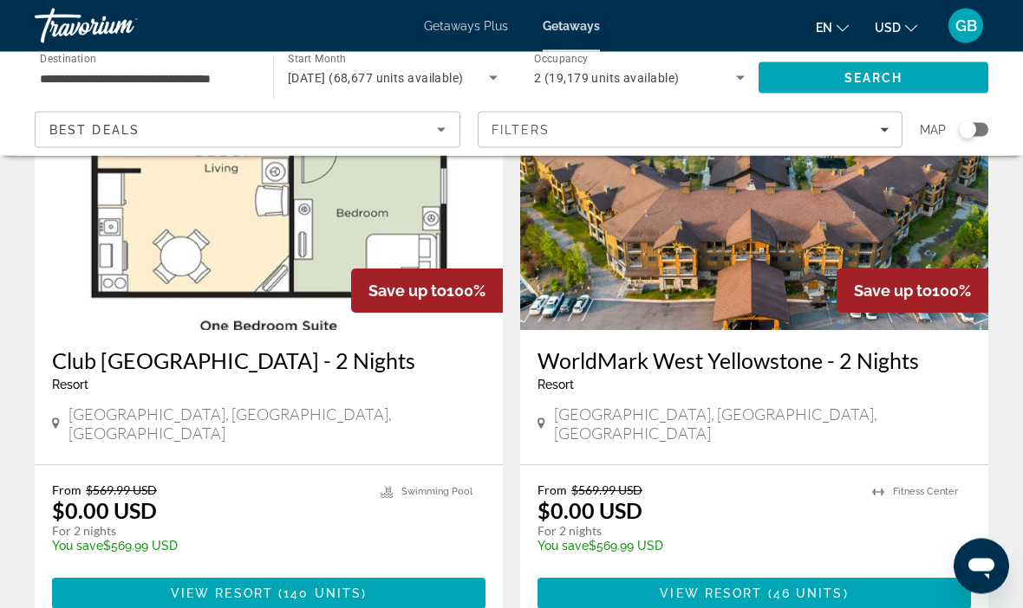
scroll to position [166, 0]
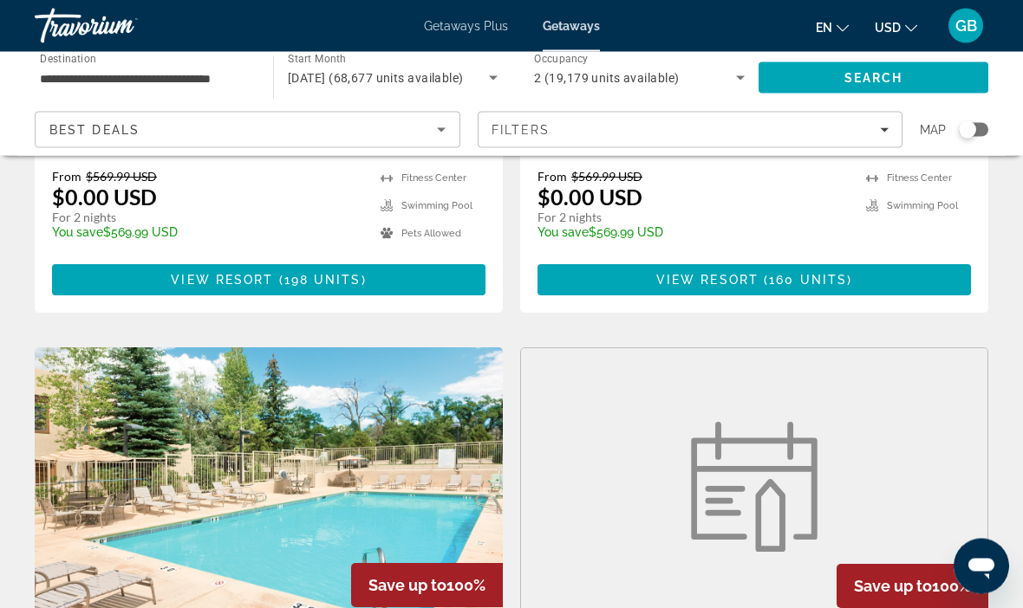
click at [880, 130] on icon "Filters" at bounding box center [884, 130] width 9 height 9
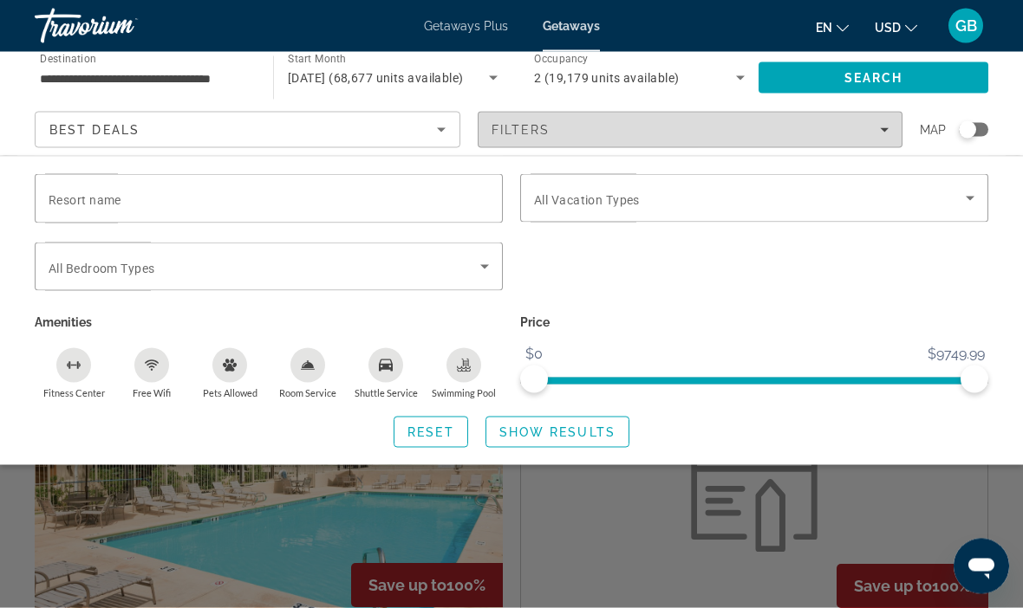
scroll to position [1086, 0]
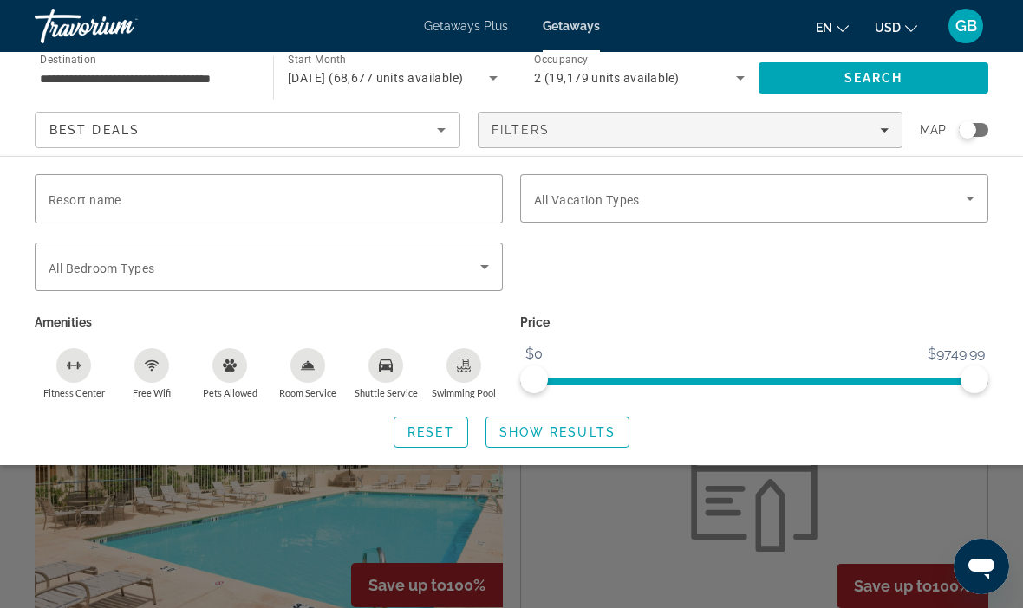
click at [334, 203] on input "Resort name" at bounding box center [269, 199] width 440 height 21
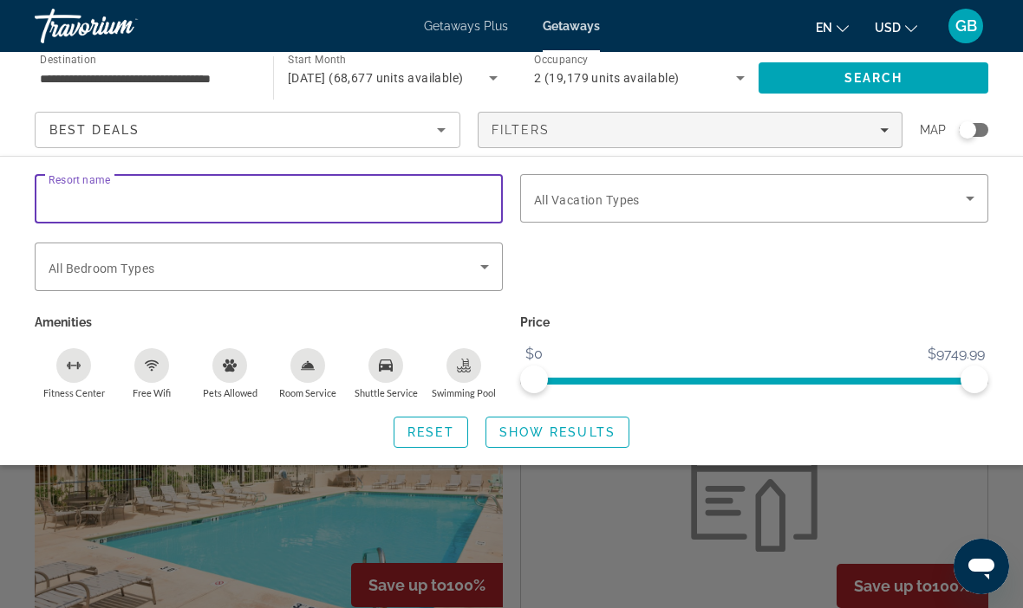
scroll to position [1085, 0]
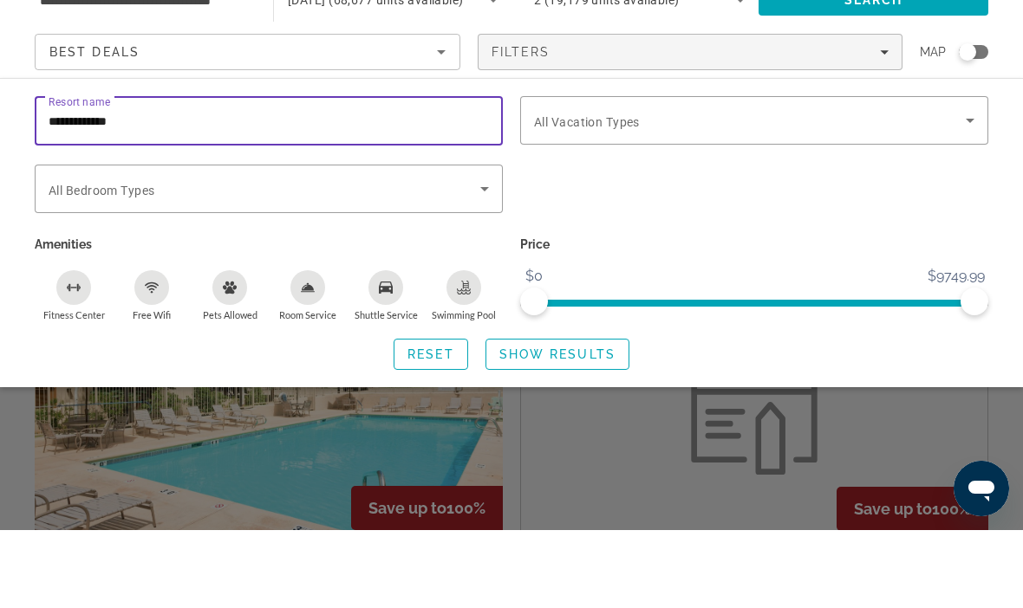
type input "**********"
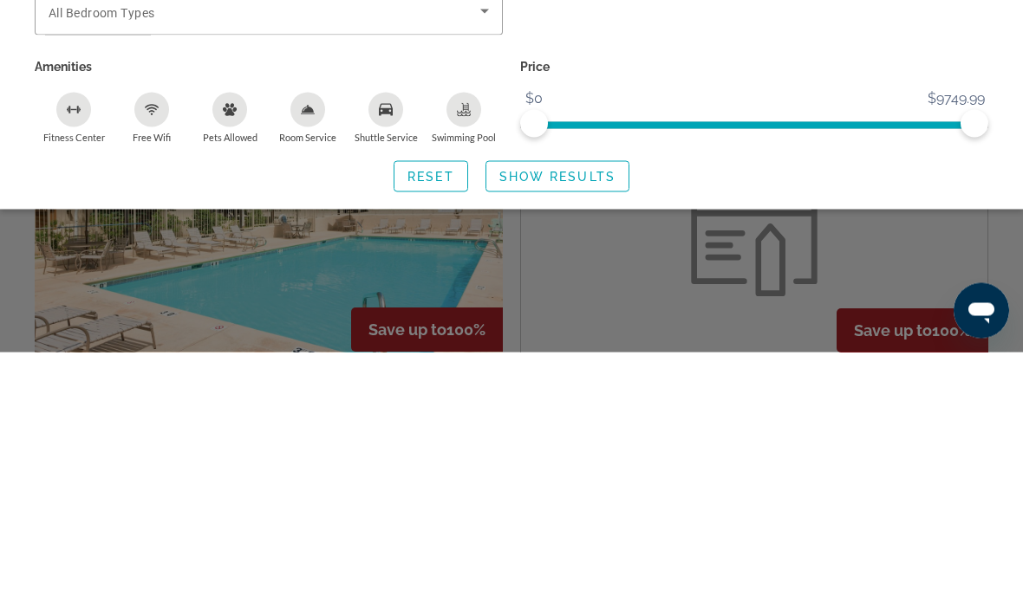
click at [548, 412] on span "Search widget" at bounding box center [557, 433] width 142 height 42
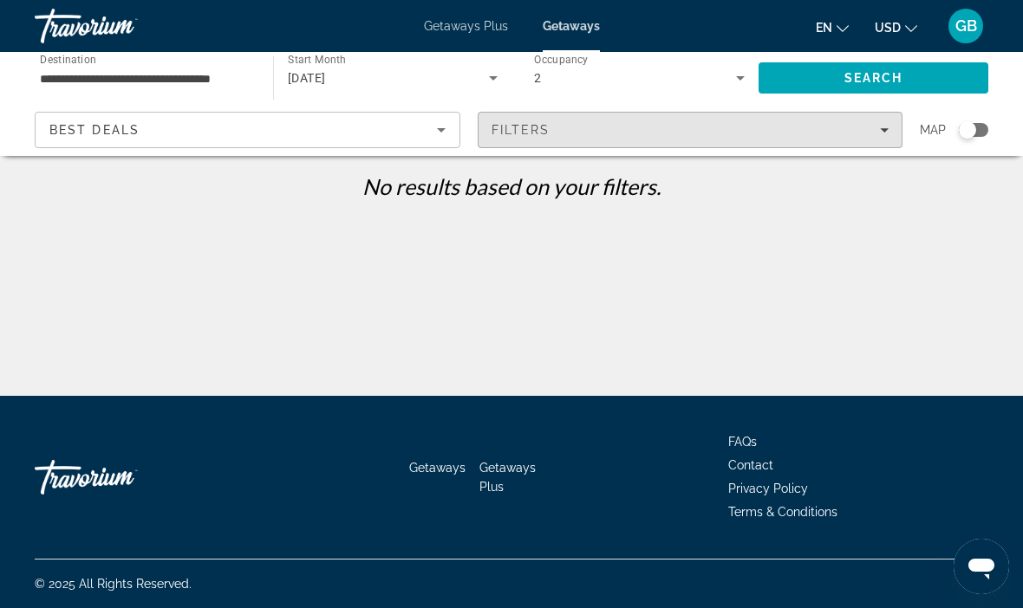
click at [899, 140] on span "Filters" at bounding box center [690, 130] width 424 height 42
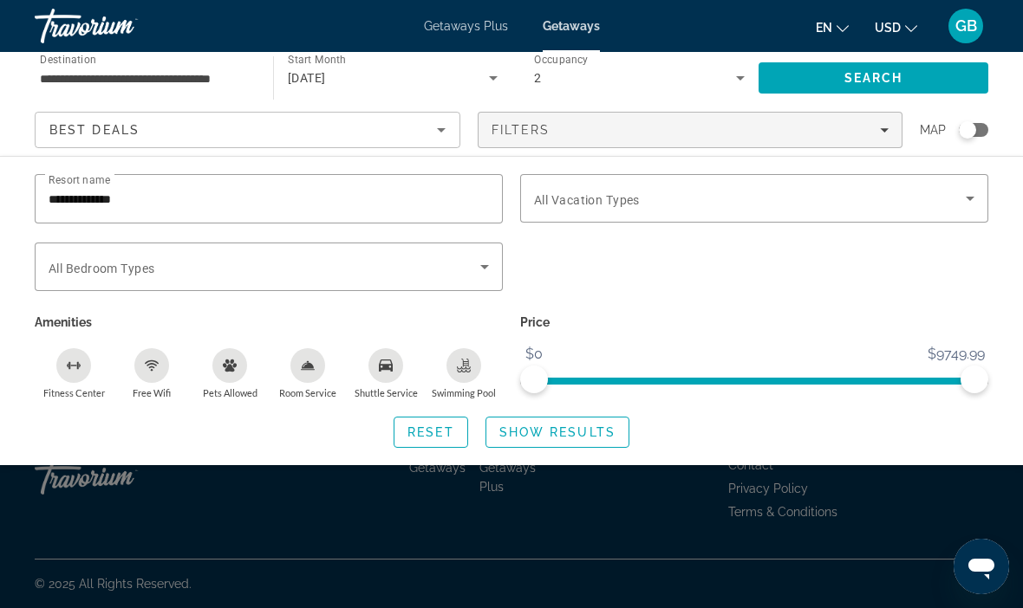
click at [282, 198] on input "**********" at bounding box center [269, 199] width 440 height 21
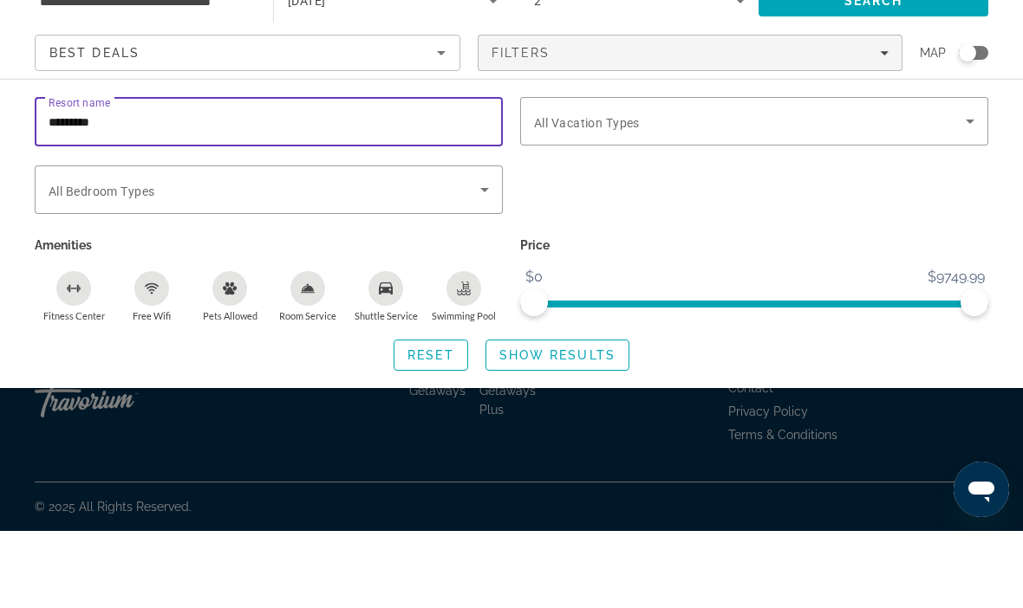
type input "*******"
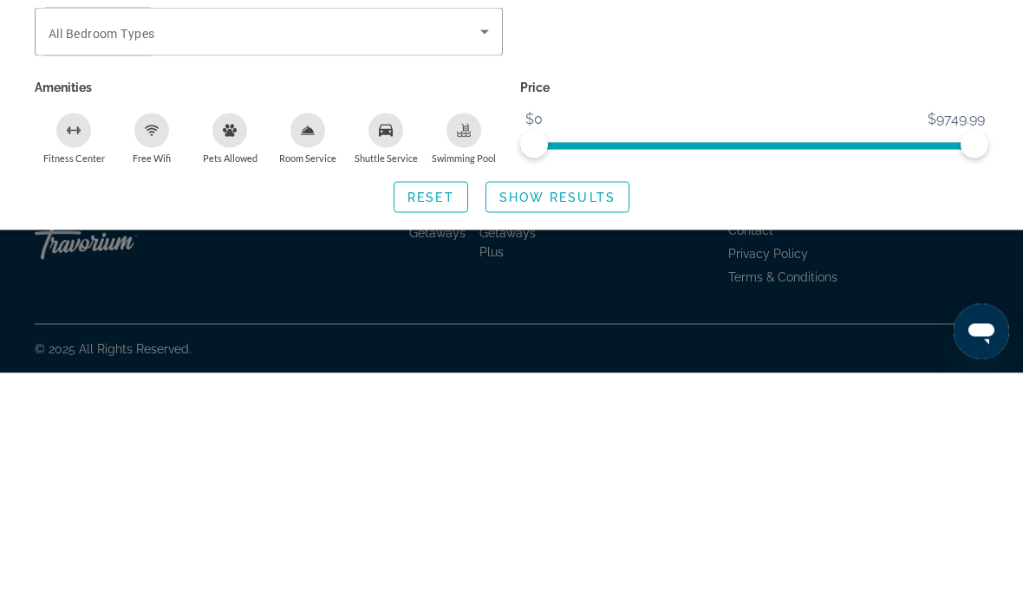
click at [568, 425] on span "Show Results" at bounding box center [557, 432] width 116 height 14
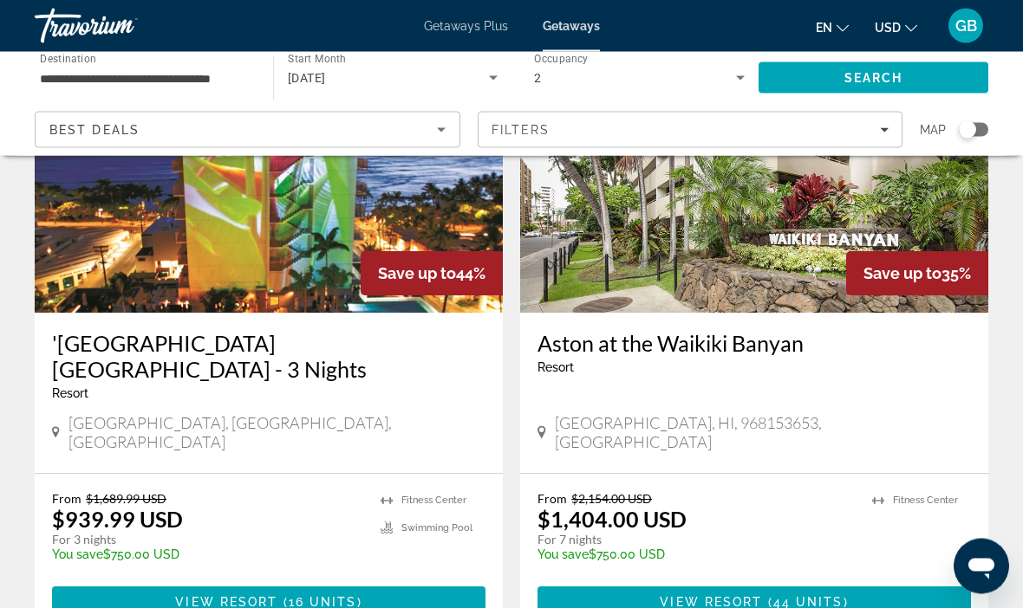
scroll to position [183, 0]
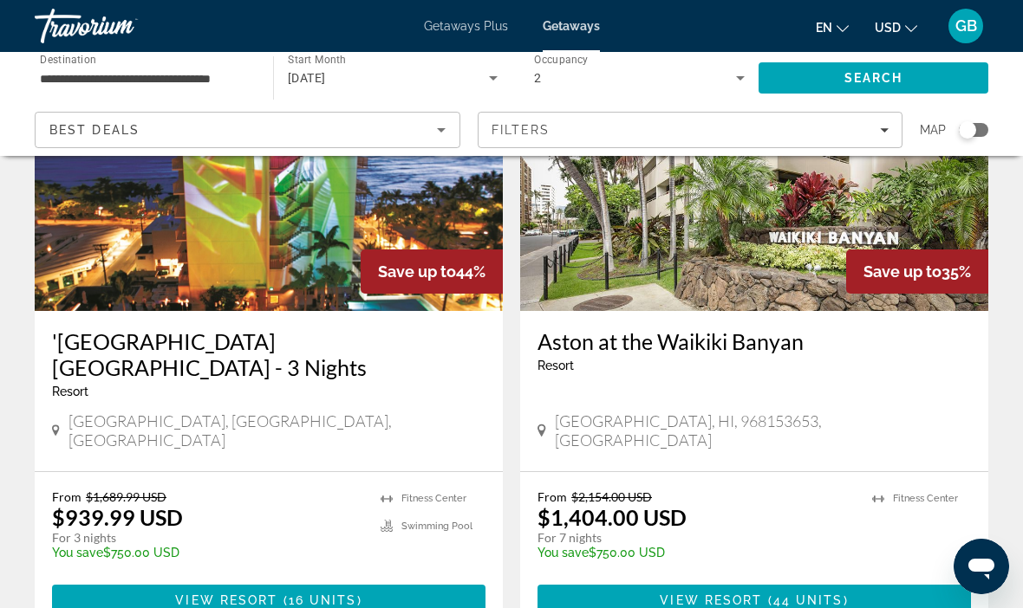
click at [699, 594] on span "View Resort" at bounding box center [710, 601] width 102 height 14
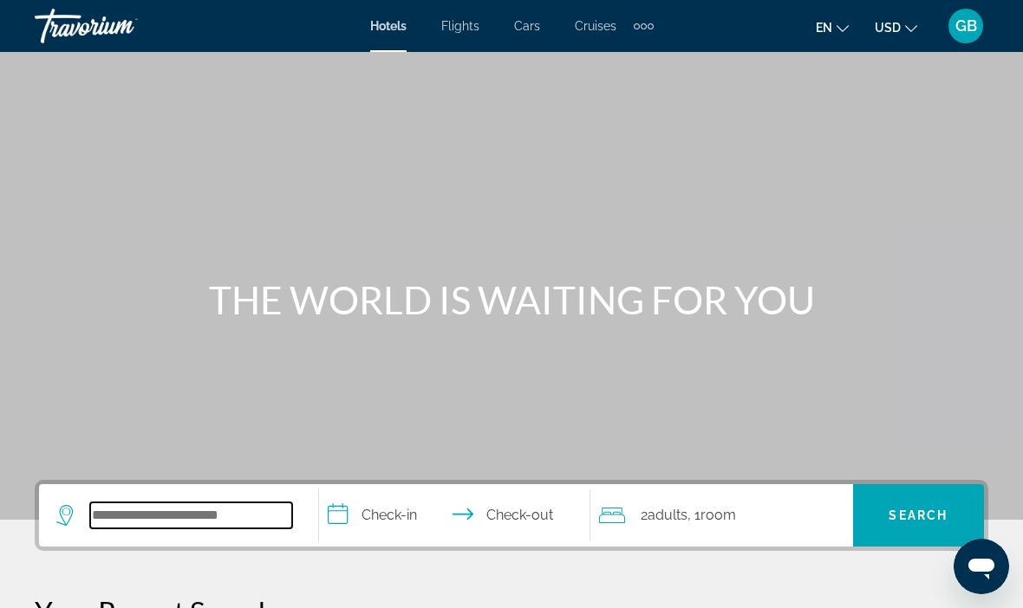
click at [193, 529] on input "Search hotel destination" at bounding box center [191, 516] width 202 height 26
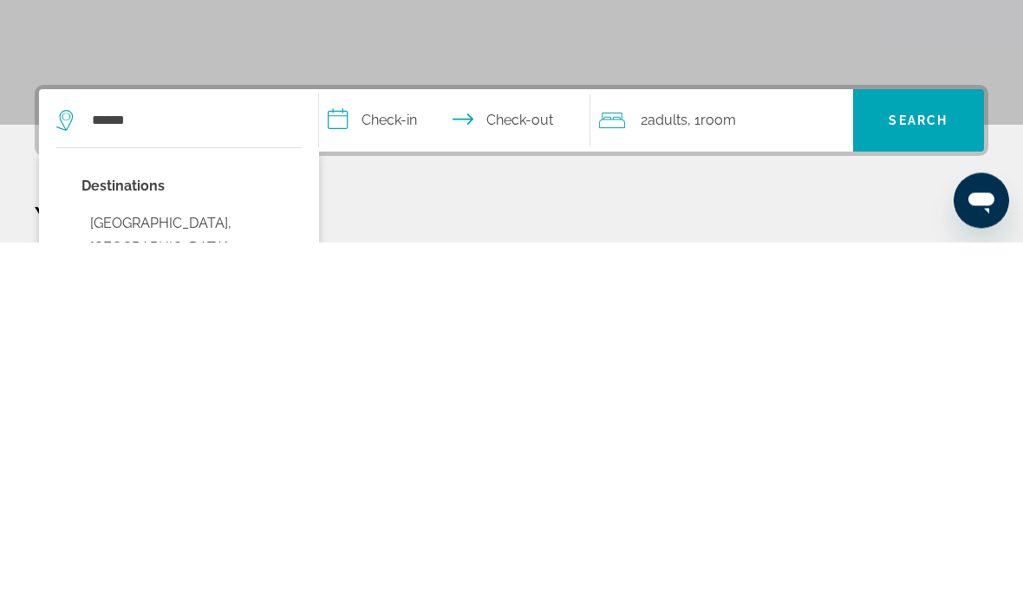
click at [199, 574] on button "Cancun, Mexico (CUN)" at bounding box center [191, 614] width 220 height 81
type input "**********"
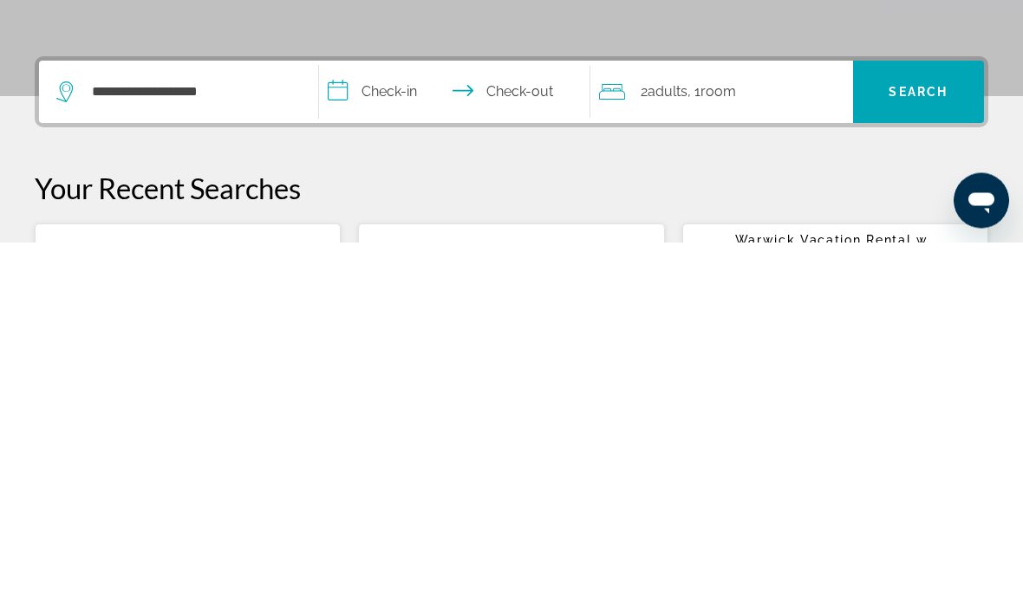
click at [392, 427] on input "**********" at bounding box center [458, 461] width 278 height 68
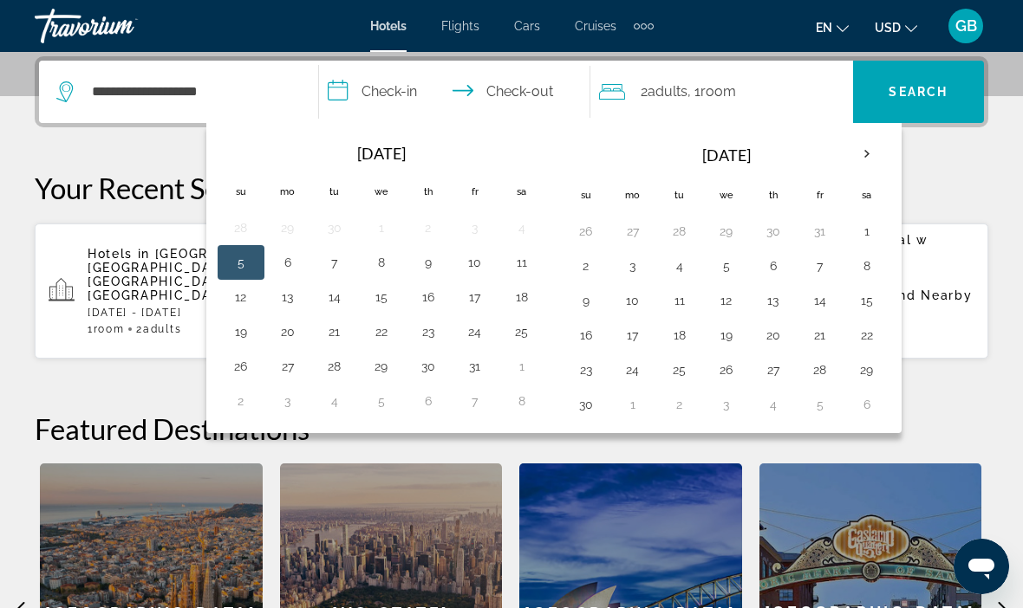
click at [859, 147] on th "Next month" at bounding box center [866, 154] width 47 height 38
click at [675, 263] on button "9" at bounding box center [679, 266] width 28 height 24
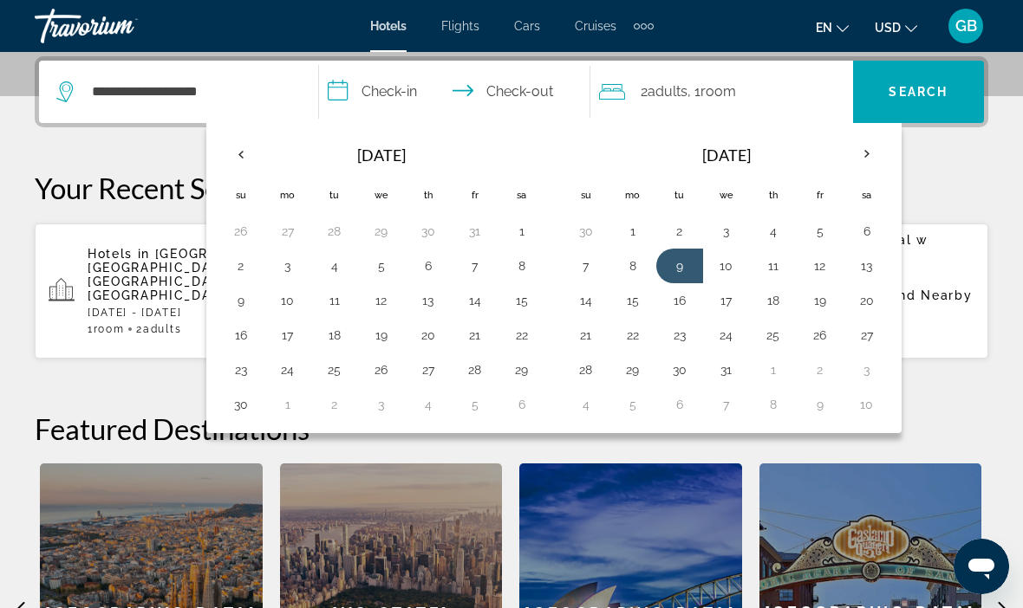
click at [858, 309] on button "20" at bounding box center [867, 301] width 28 height 24
type input "**********"
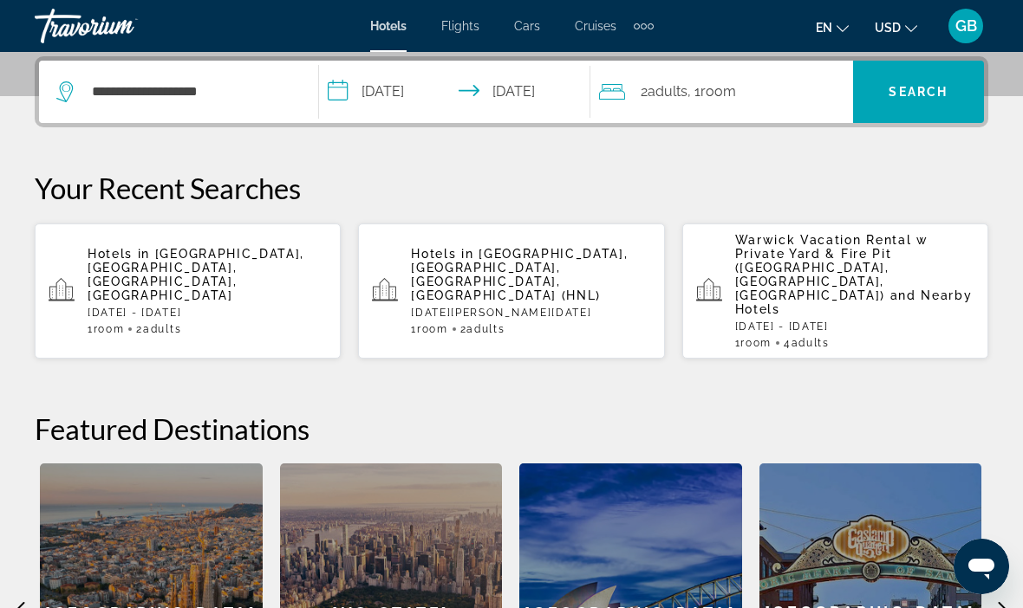
click at [733, 101] on span ", 1 Room rooms" at bounding box center [711, 92] width 49 height 24
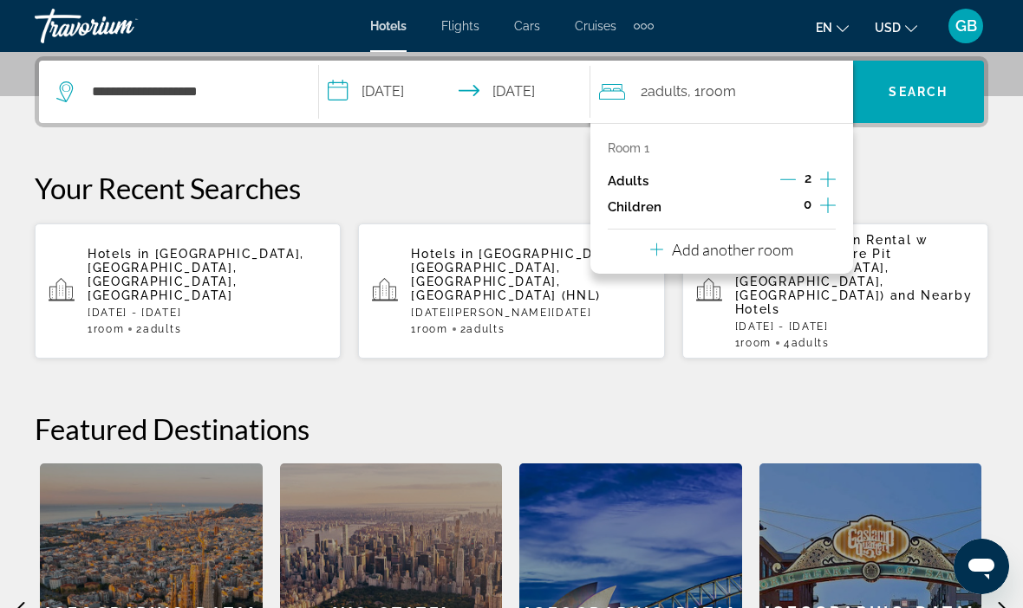
click at [828, 207] on icon "Increment children" at bounding box center [828, 205] width 16 height 21
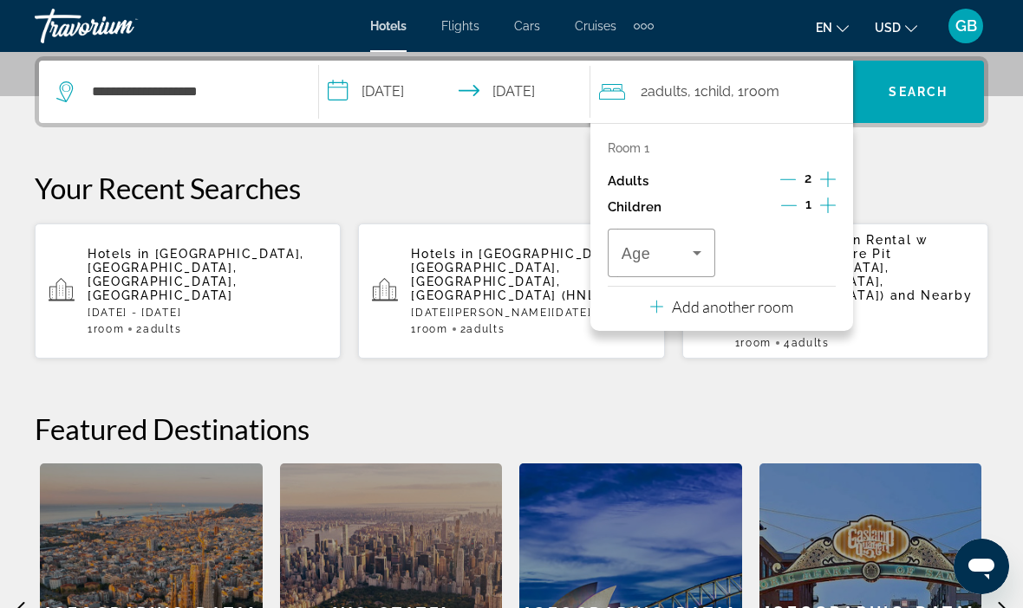
click at [828, 205] on icon "Increment children" at bounding box center [828, 205] width 16 height 21
click at [687, 243] on icon "Travelers: 2 adults, 2 children" at bounding box center [696, 253] width 21 height 21
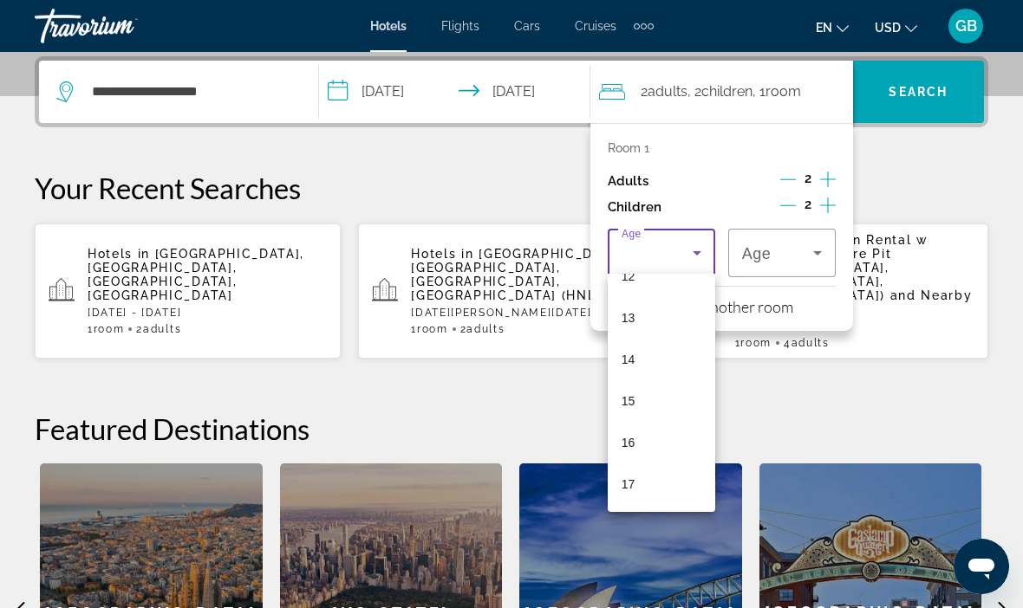
scroll to position [529, 0]
click at [720, 406] on div at bounding box center [511, 304] width 1023 height 608
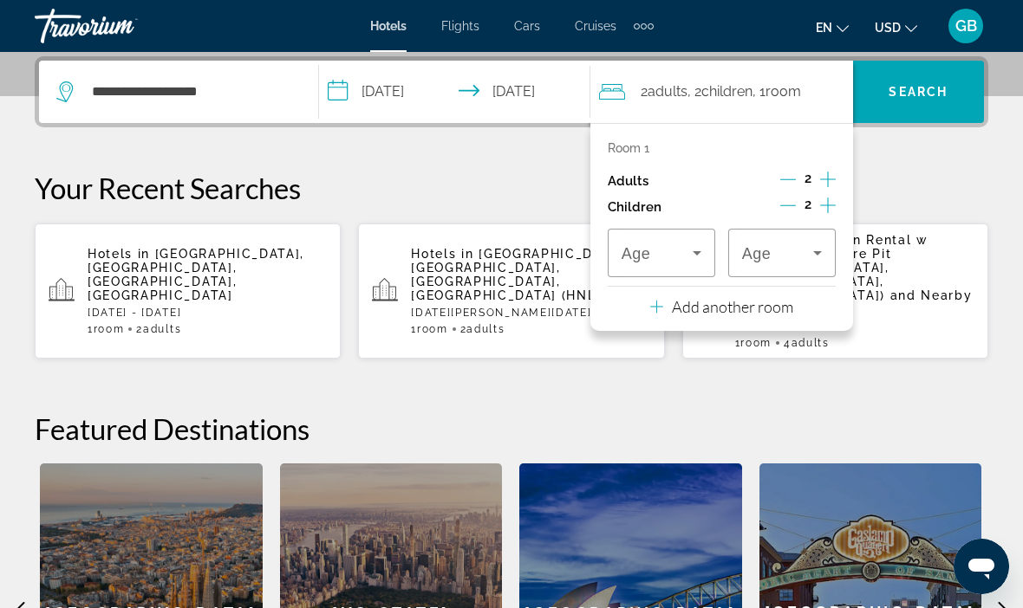
click at [826, 243] on icon "Travelers: 2 adults, 2 children" at bounding box center [817, 253] width 21 height 21
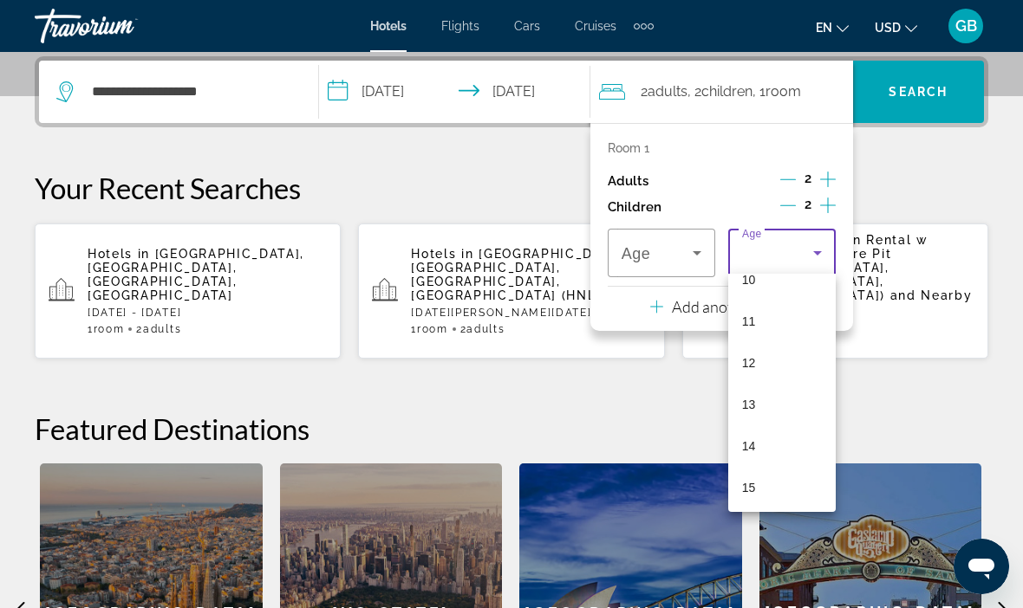
scroll to position [449, 0]
click at [770, 445] on mat-option "14" at bounding box center [781, 435] width 107 height 42
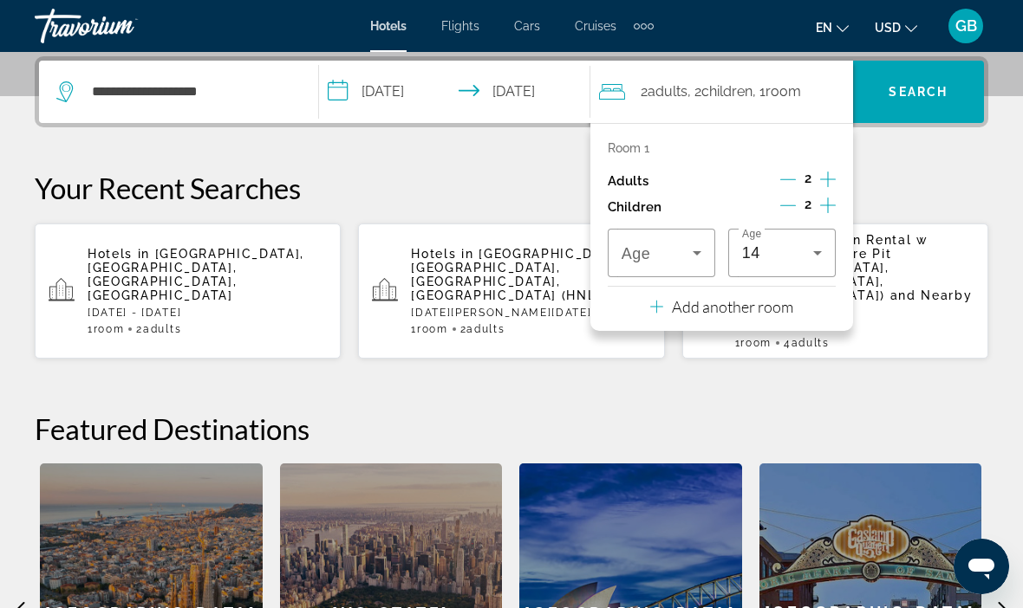
click at [671, 247] on span "Travelers: 2 adults, 2 children" at bounding box center [656, 253] width 71 height 21
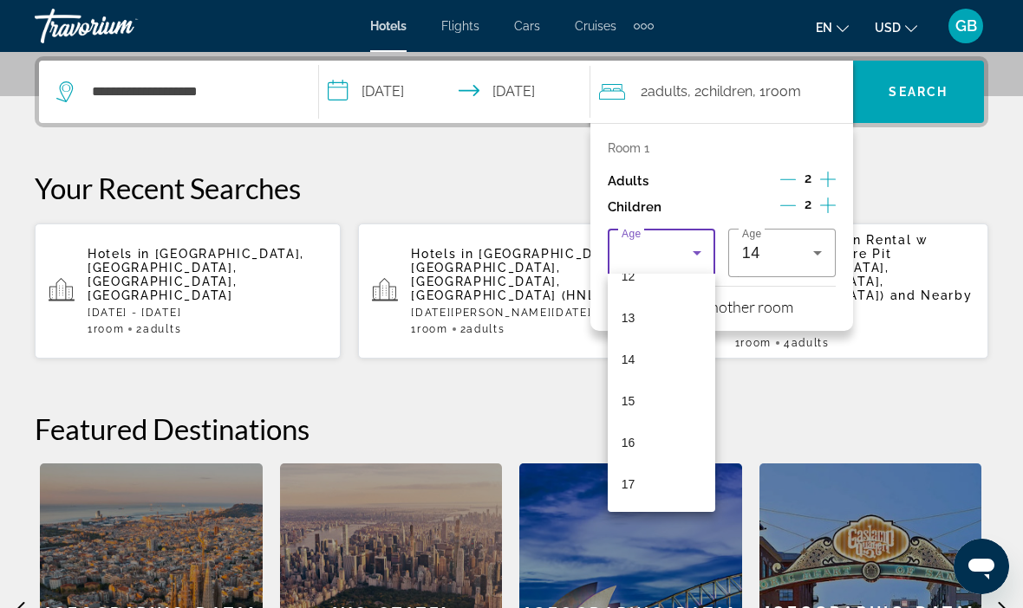
scroll to position [524, 0]
click at [646, 482] on mat-option "17" at bounding box center [660, 485] width 107 height 42
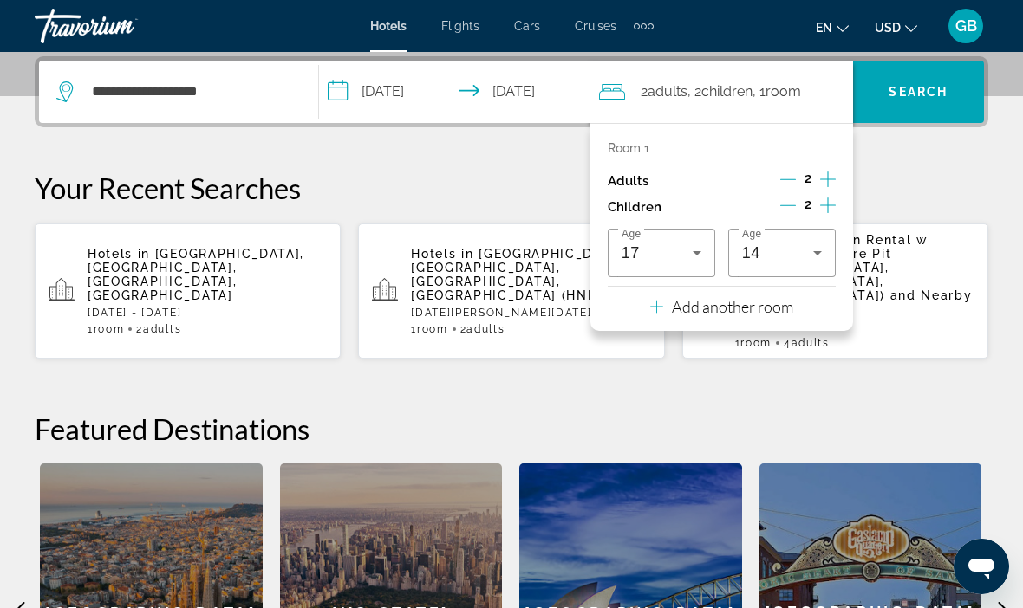
scroll to position [426, 0]
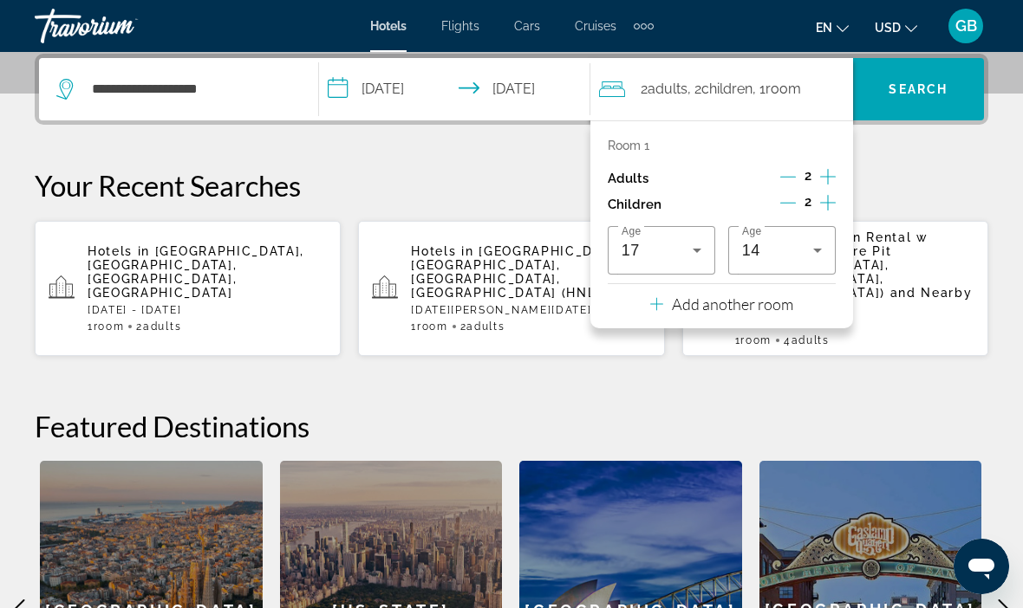
click at [705, 255] on icon "Travelers: 2 adults, 2 children" at bounding box center [696, 250] width 21 height 21
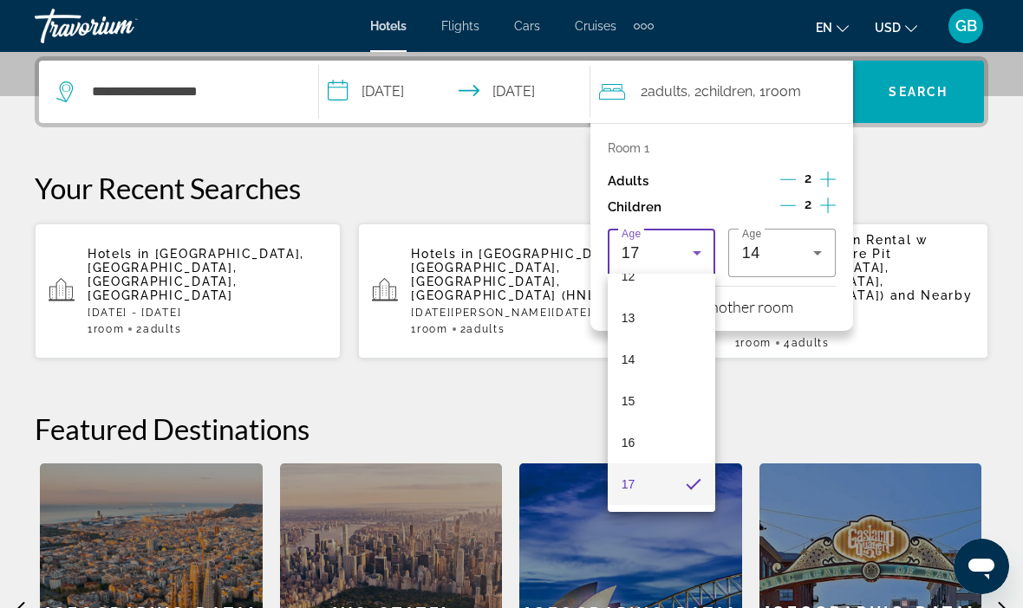
scroll to position [524, 0]
click at [789, 374] on div at bounding box center [511, 304] width 1023 height 608
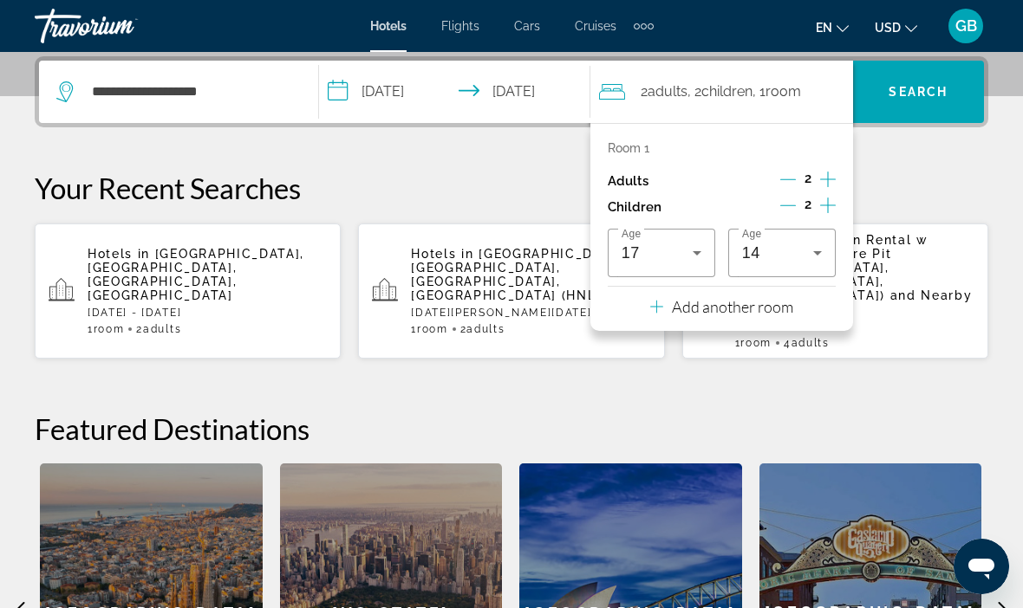
click at [821, 181] on icon "Increment adults" at bounding box center [828, 179] width 16 height 21
click at [789, 204] on icon "Decrement children" at bounding box center [788, 206] width 16 height 16
click at [696, 253] on icon "Travelers: 3 adults, 1 child" at bounding box center [696, 253] width 21 height 21
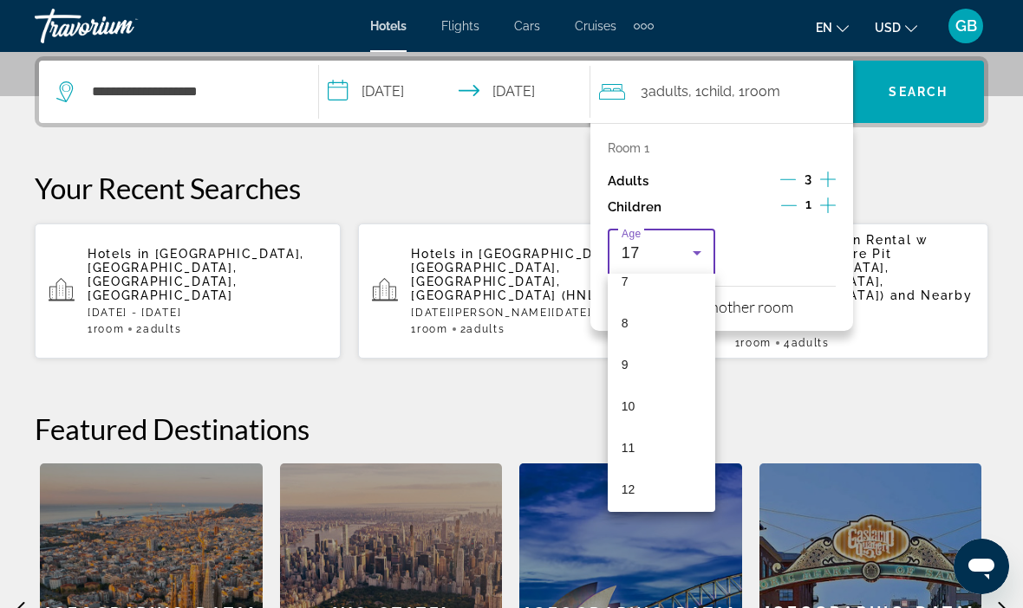
click at [828, 238] on div at bounding box center [511, 304] width 1023 height 608
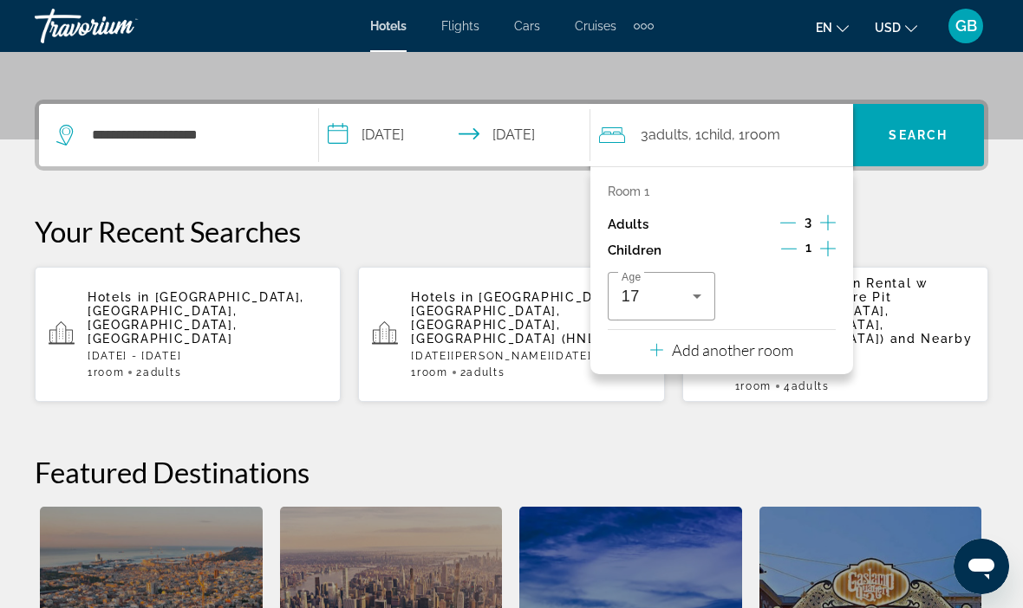
click at [704, 294] on icon "Travelers: 3 adults, 1 child" at bounding box center [696, 296] width 21 height 21
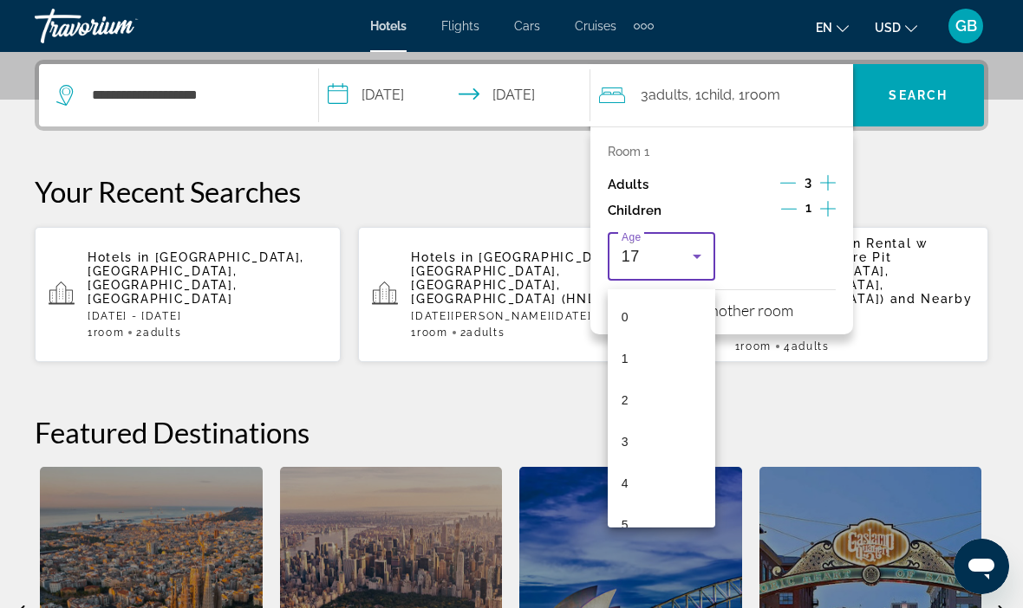
scroll to position [424, 0]
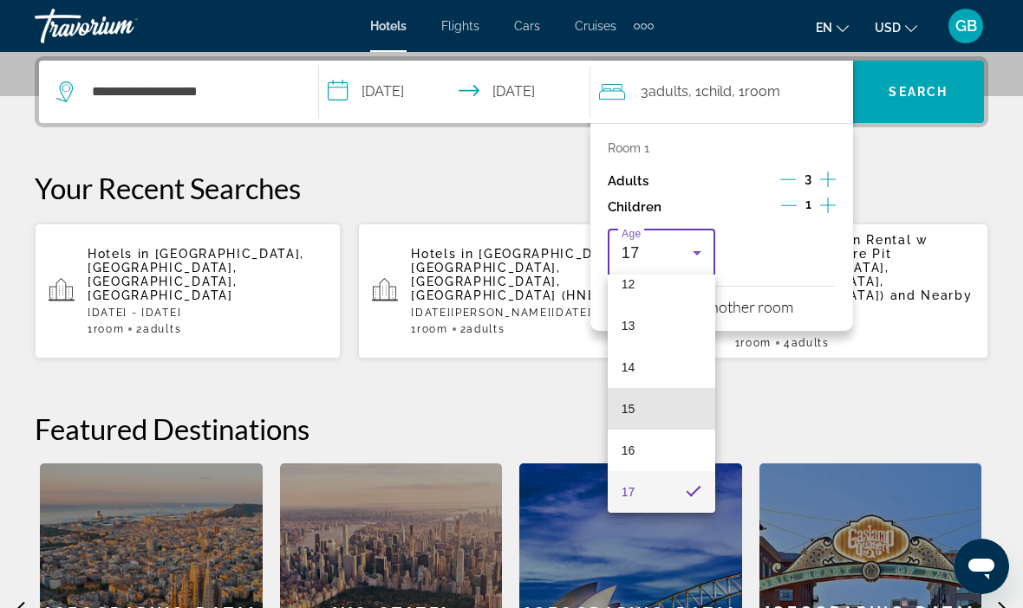
click at [666, 405] on mat-option "15" at bounding box center [660, 409] width 107 height 42
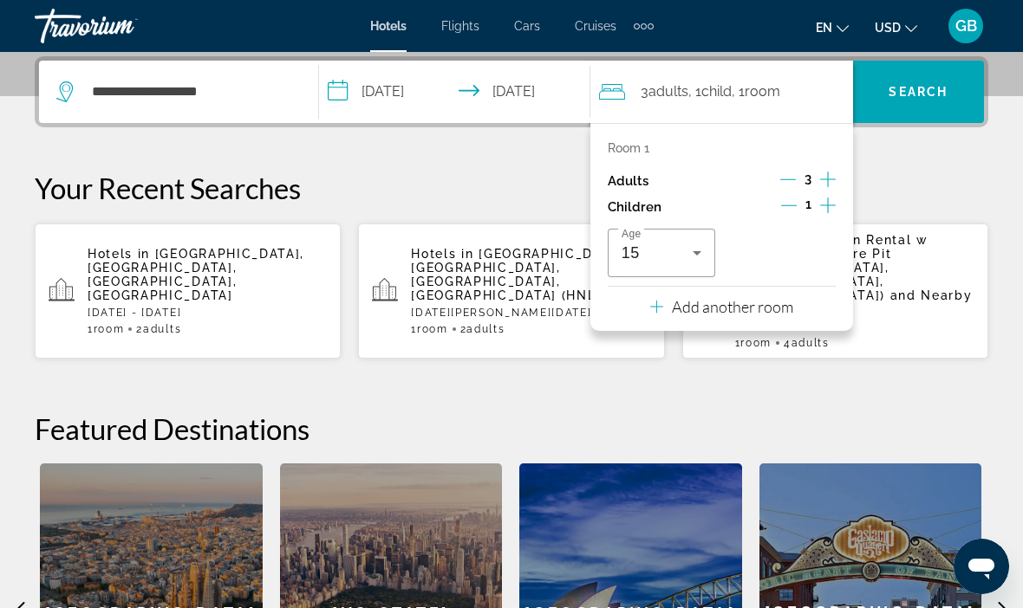
click at [734, 302] on p "Add another room" at bounding box center [732, 306] width 121 height 19
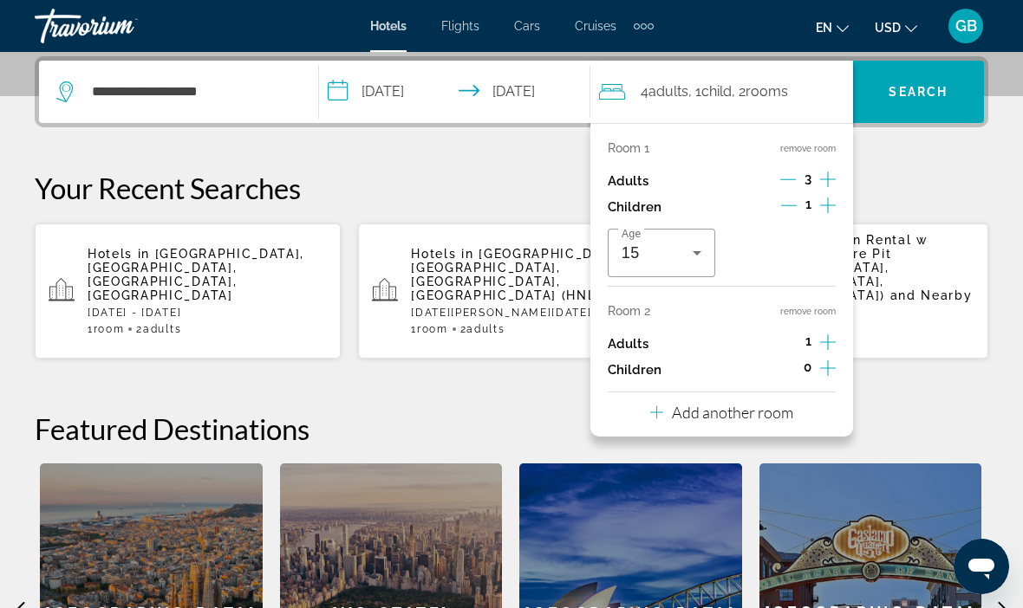
click at [793, 180] on icon "Decrement adults" at bounding box center [788, 180] width 16 height 16
click at [937, 102] on span "Search" at bounding box center [918, 92] width 131 height 42
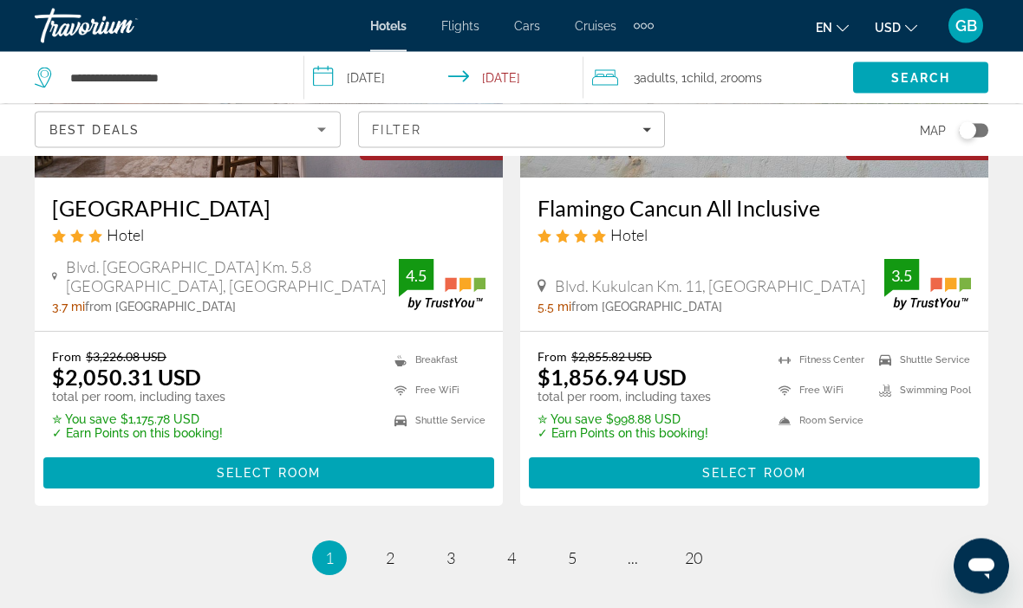
scroll to position [3593, 0]
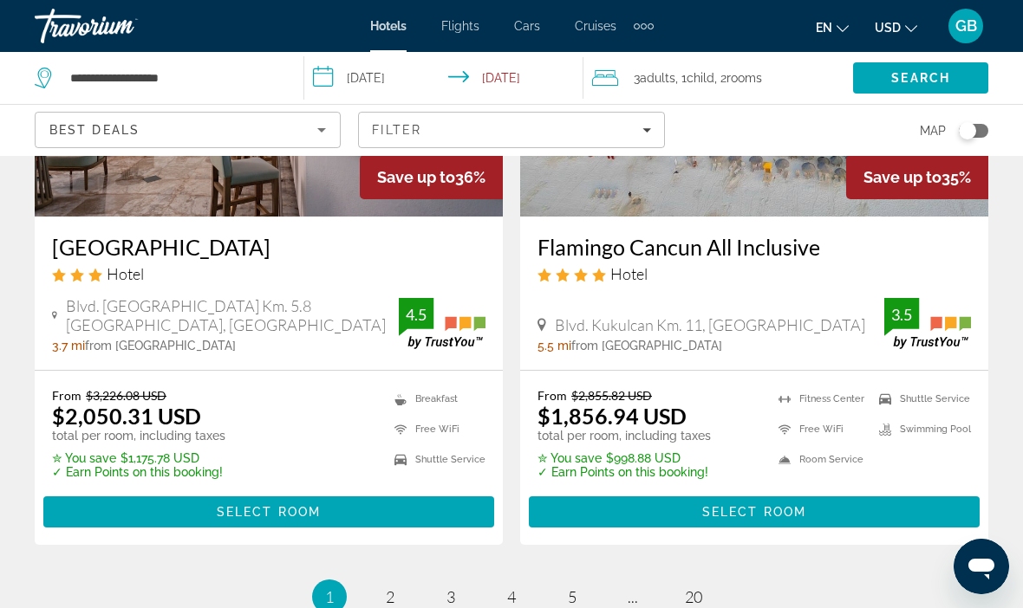
click at [640, 130] on div "Filter" at bounding box center [511, 130] width 278 height 14
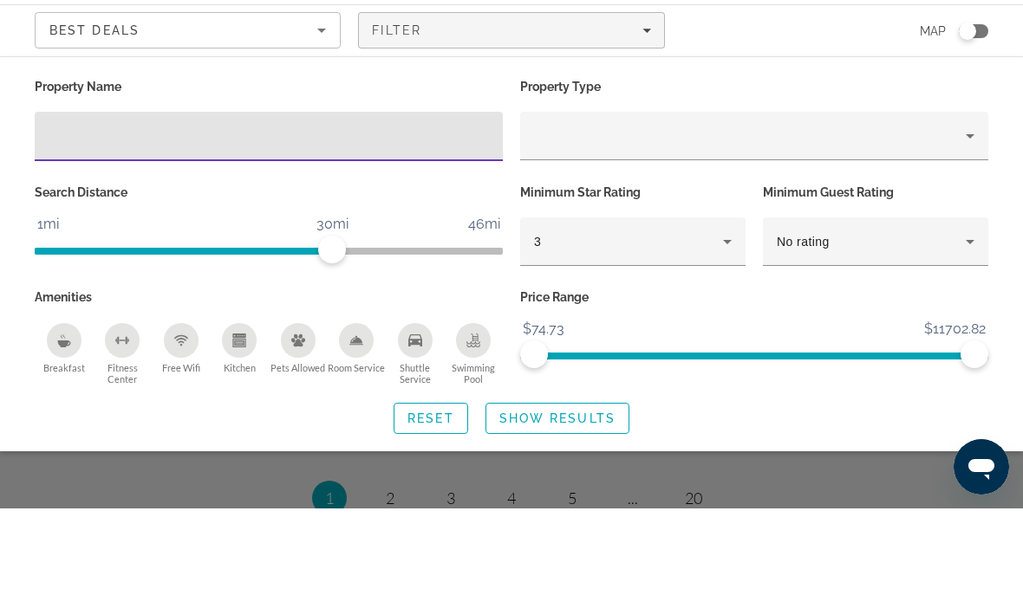
click at [279, 120] on div "Best Deals" at bounding box center [183, 130] width 268 height 21
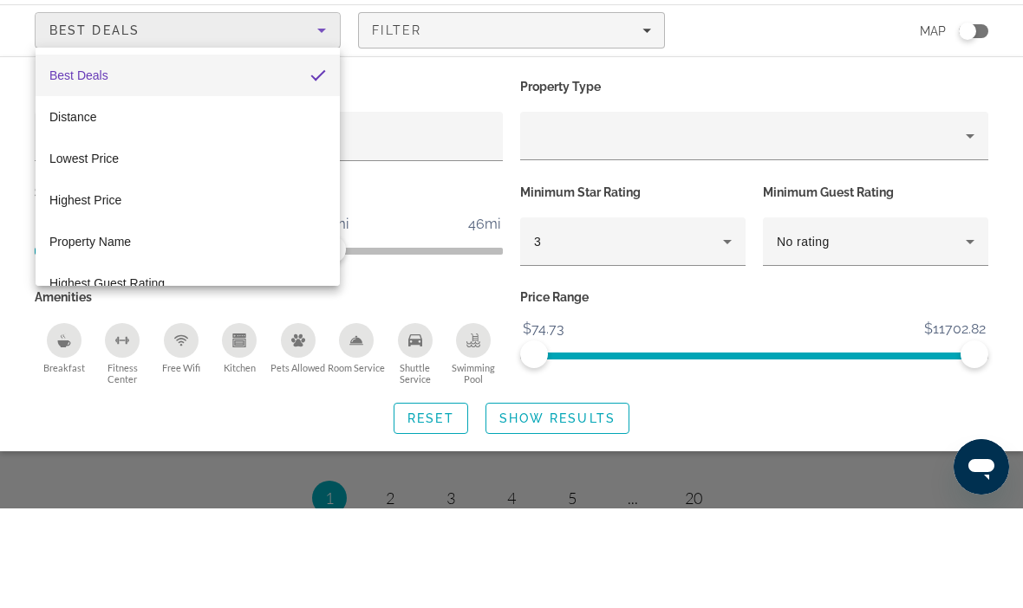
scroll to position [3693, 0]
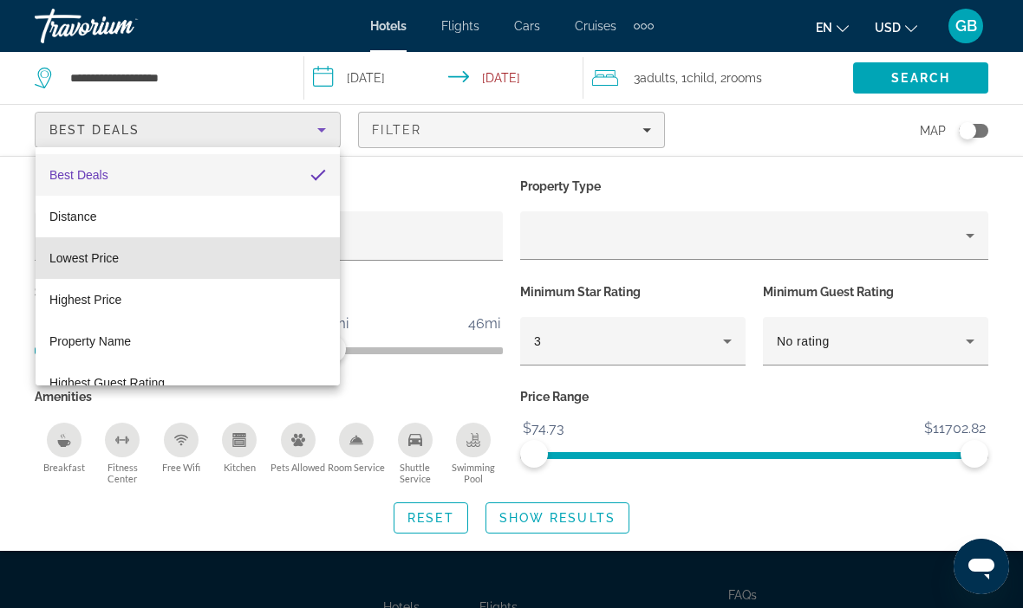
click at [137, 253] on mat-option "Lowest Price" at bounding box center [188, 258] width 304 height 42
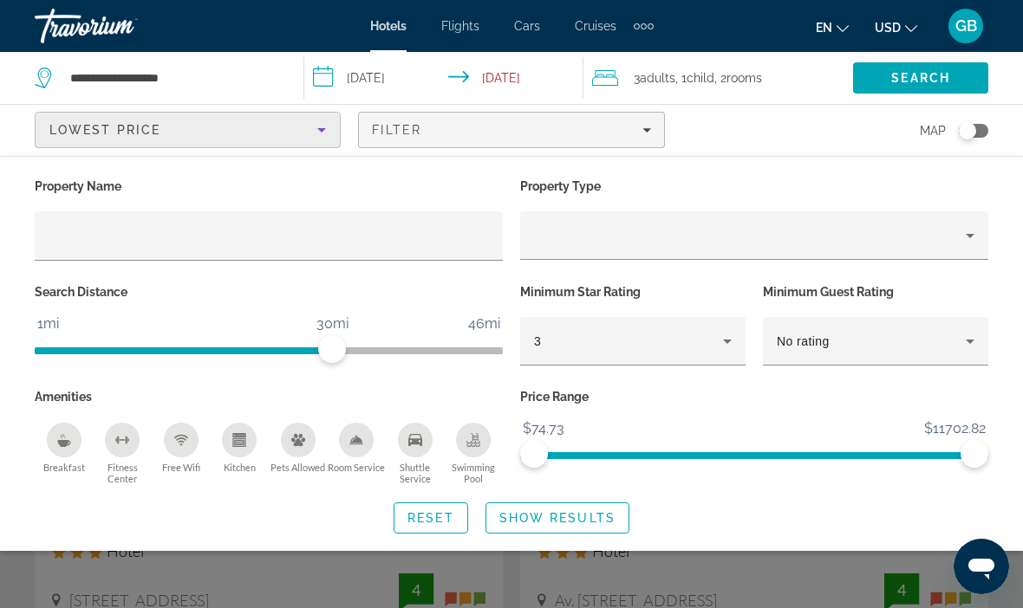
click at [595, 517] on span "Show Results" at bounding box center [557, 518] width 116 height 14
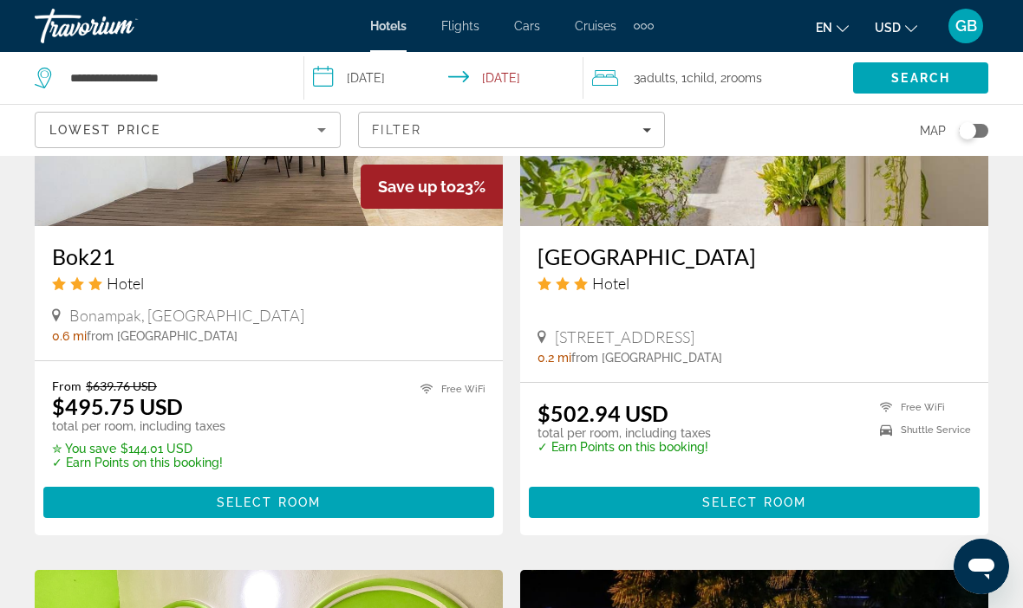
scroll to position [2199, 0]
